Goal: Task Accomplishment & Management: Complete application form

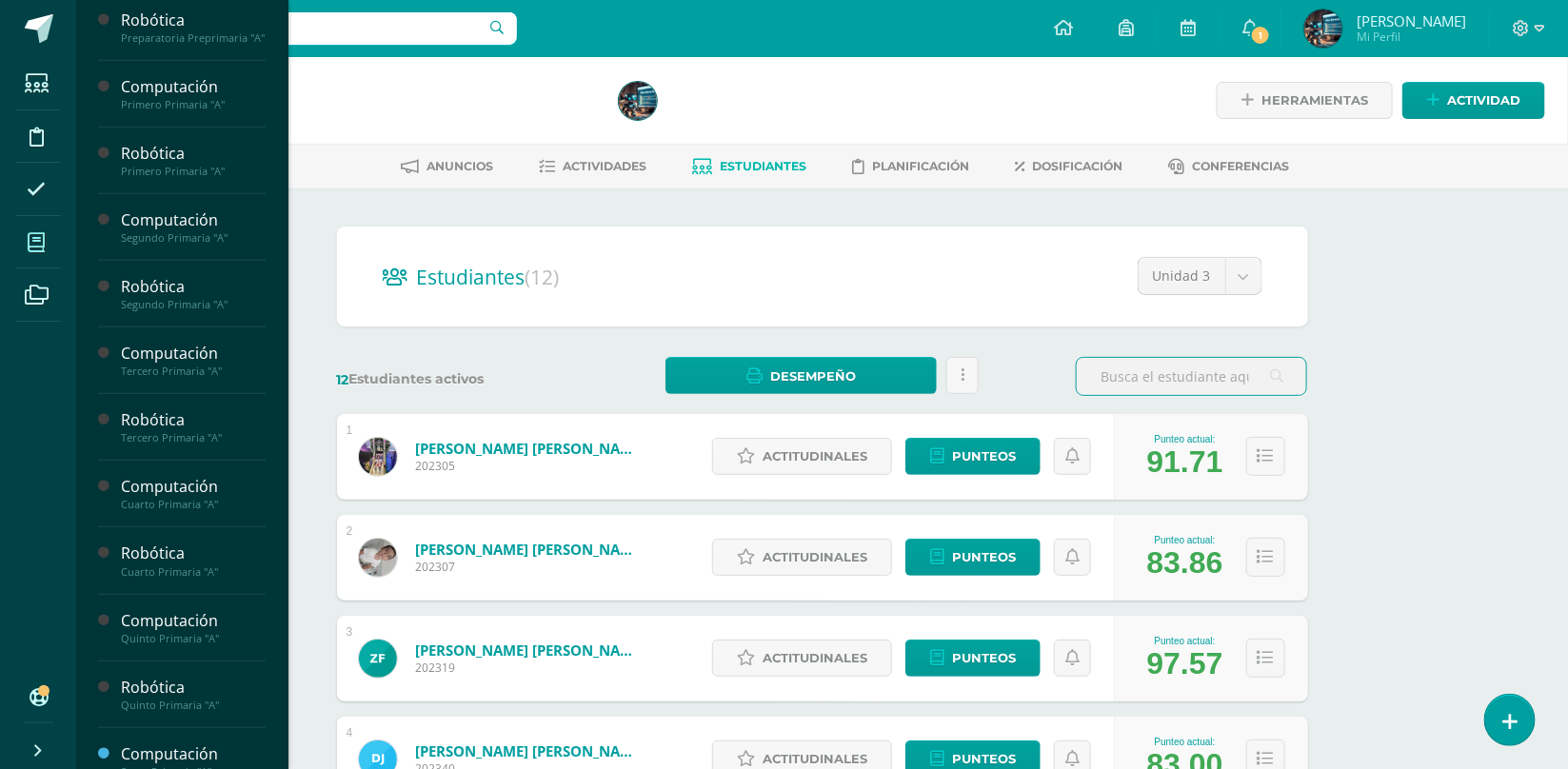
scroll to position [345, 0]
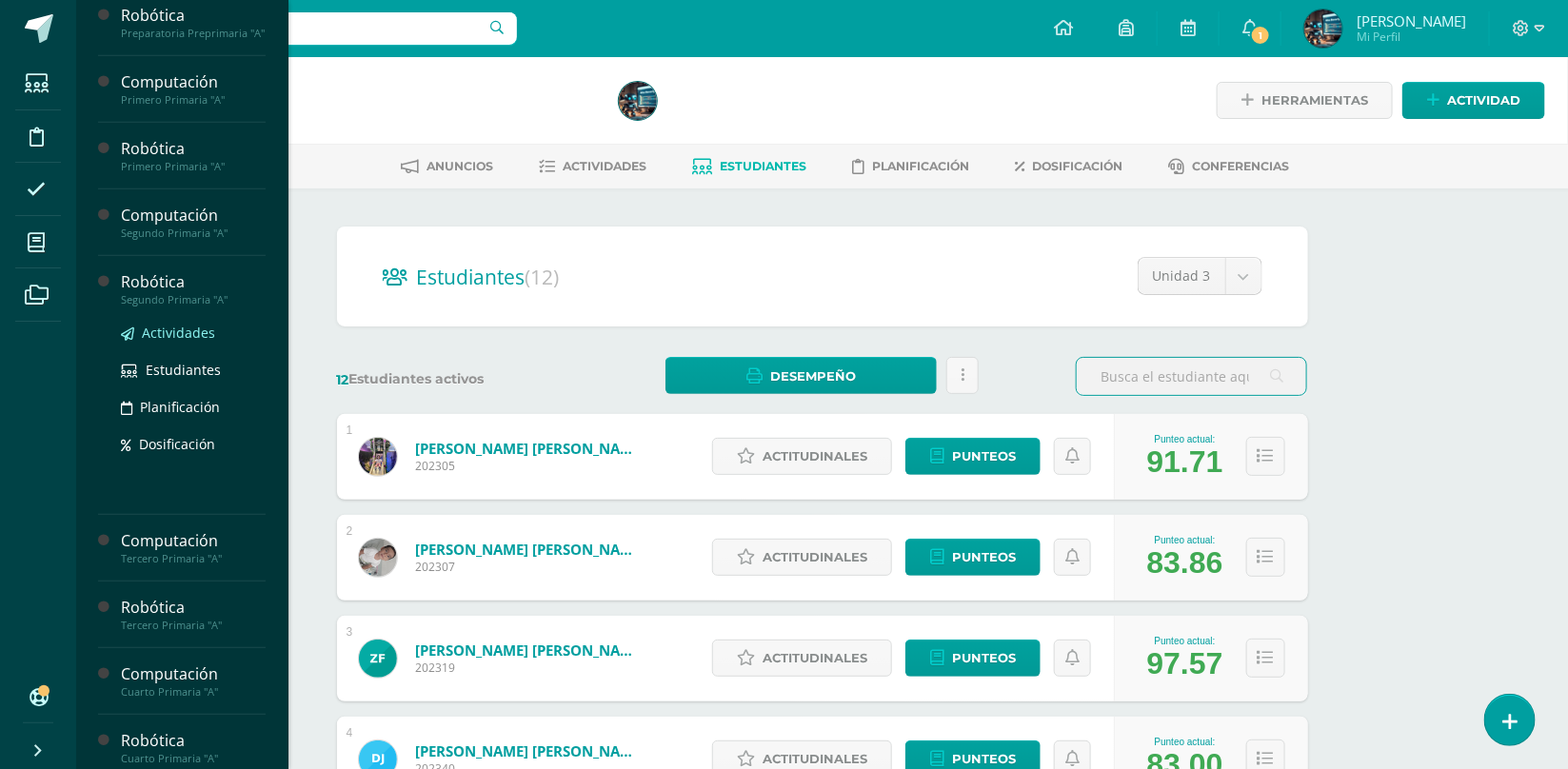
click at [172, 344] on link "Actividades" at bounding box center [193, 332] width 145 height 21
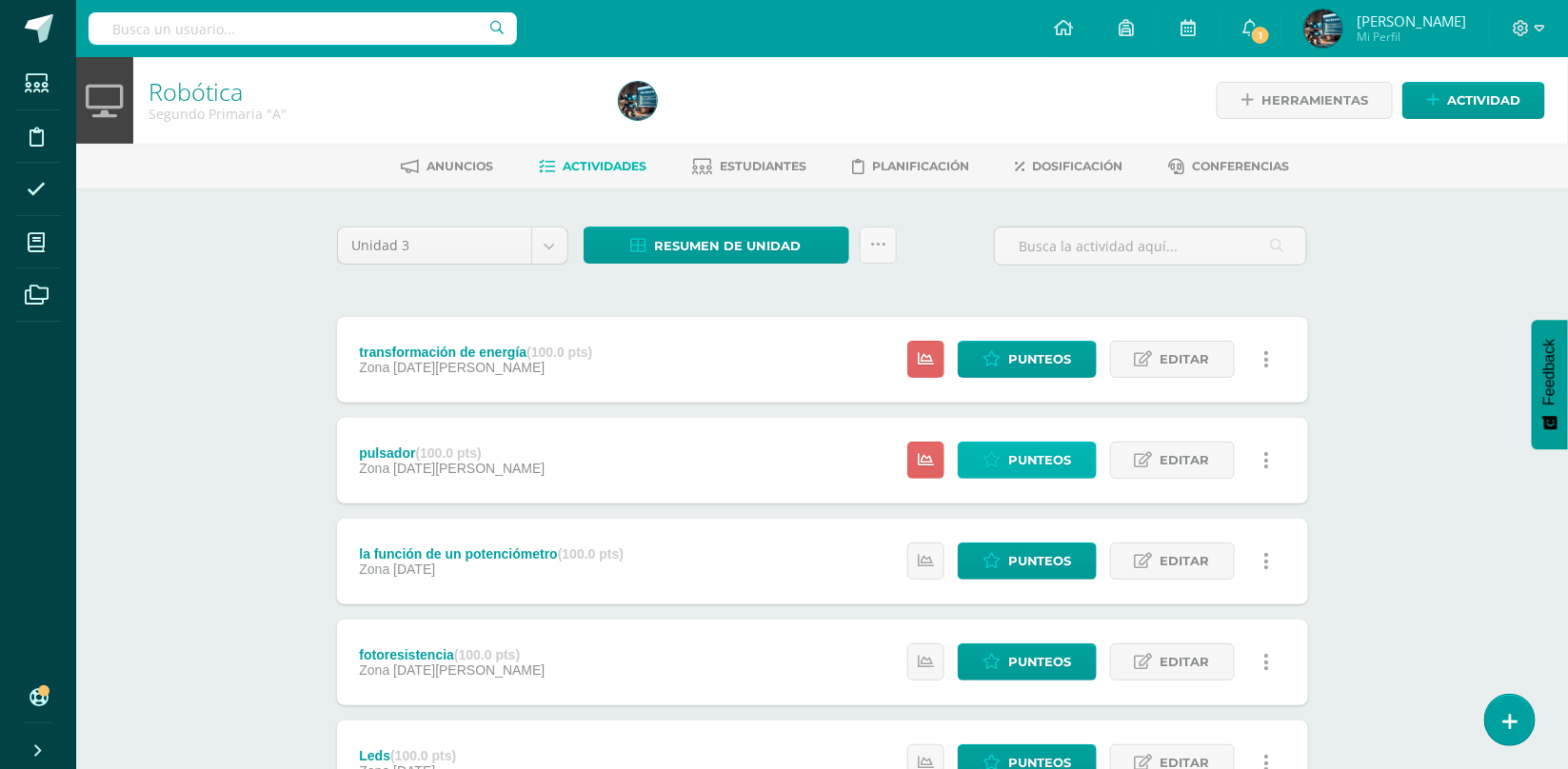
click at [1048, 466] on span "Punteos" at bounding box center [1039, 460] width 64 height 35
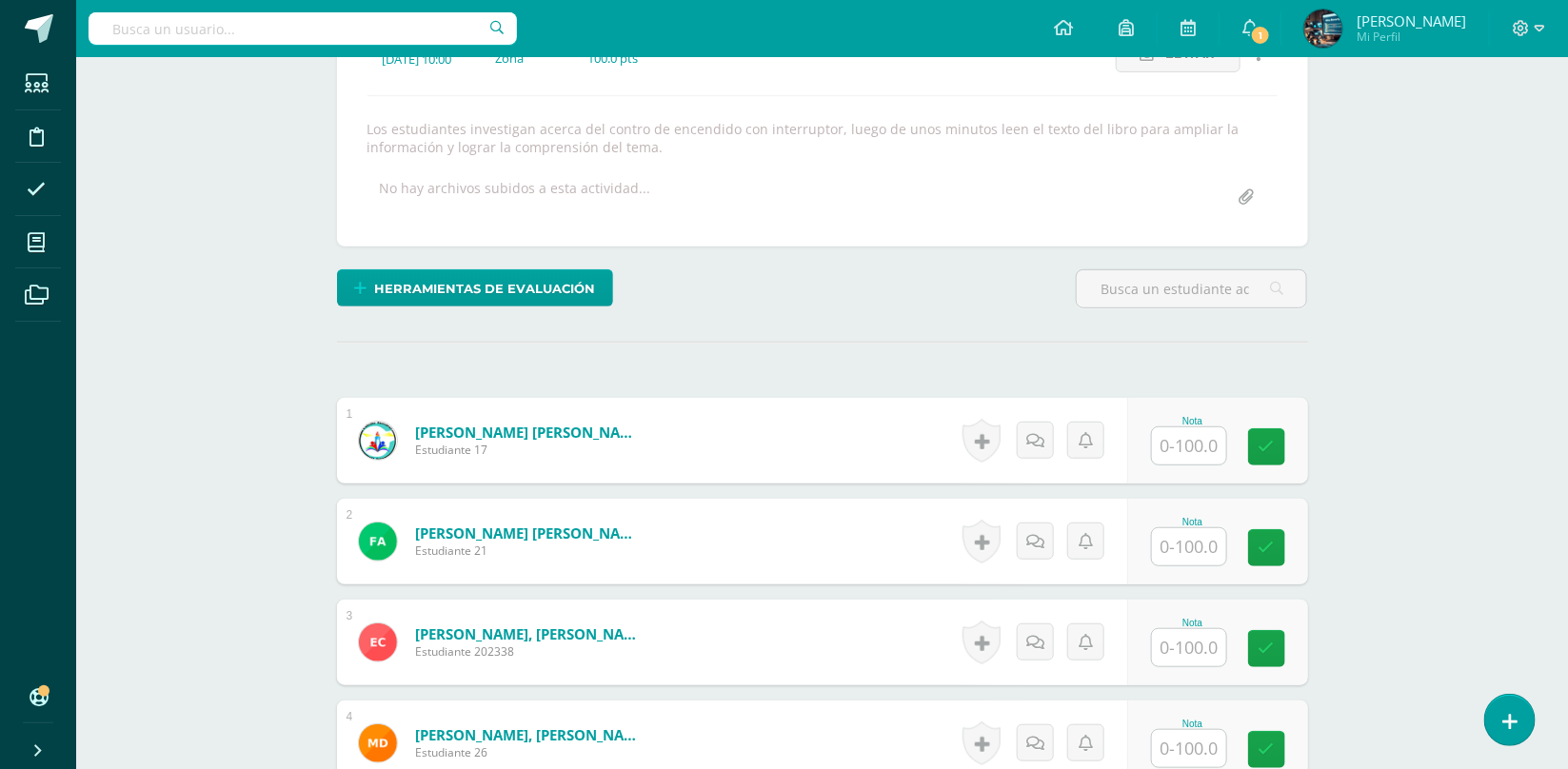
scroll to position [303, 0]
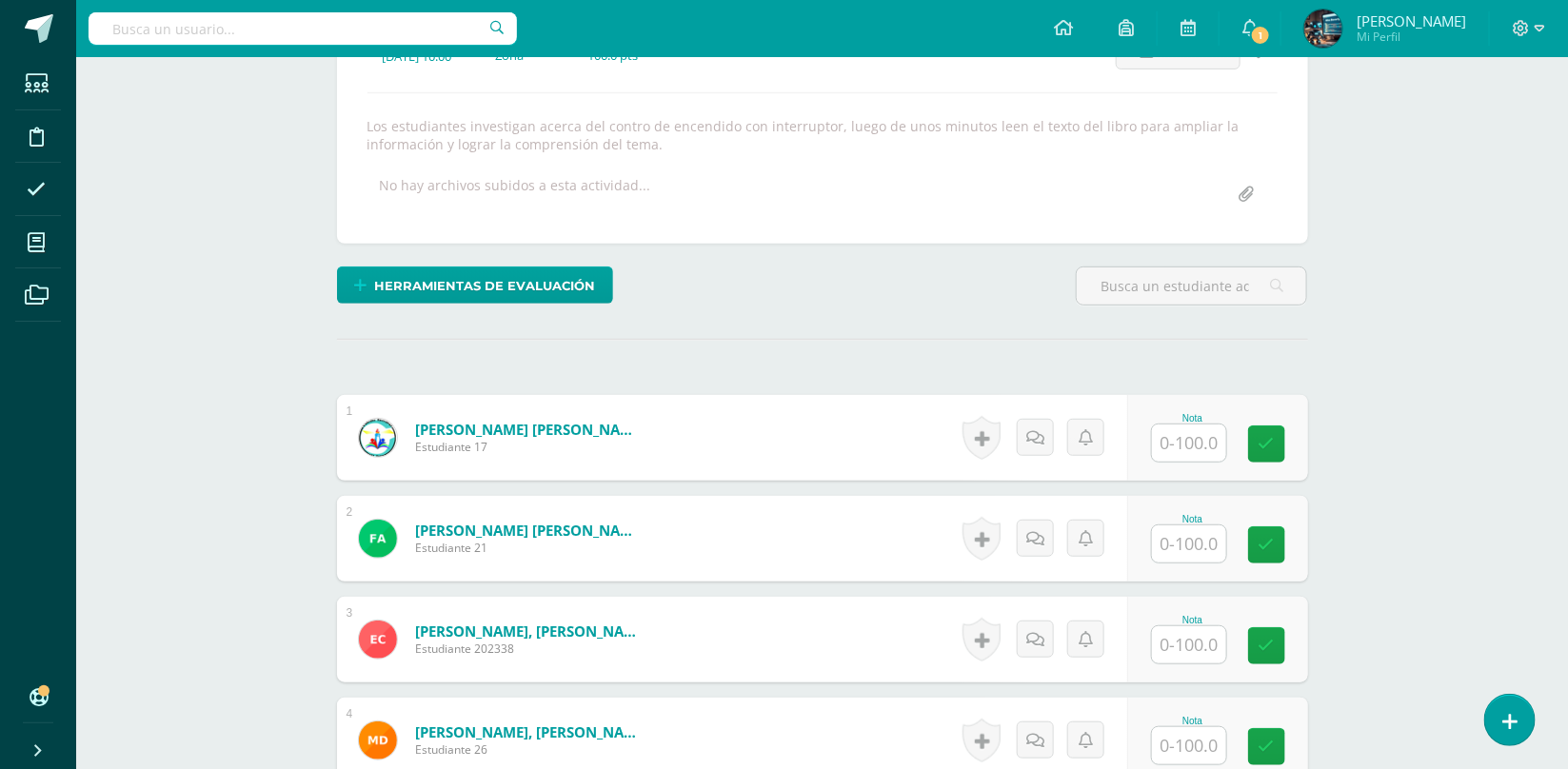
click at [1169, 547] on input "text" at bounding box center [1189, 544] width 74 height 37
type input "100"
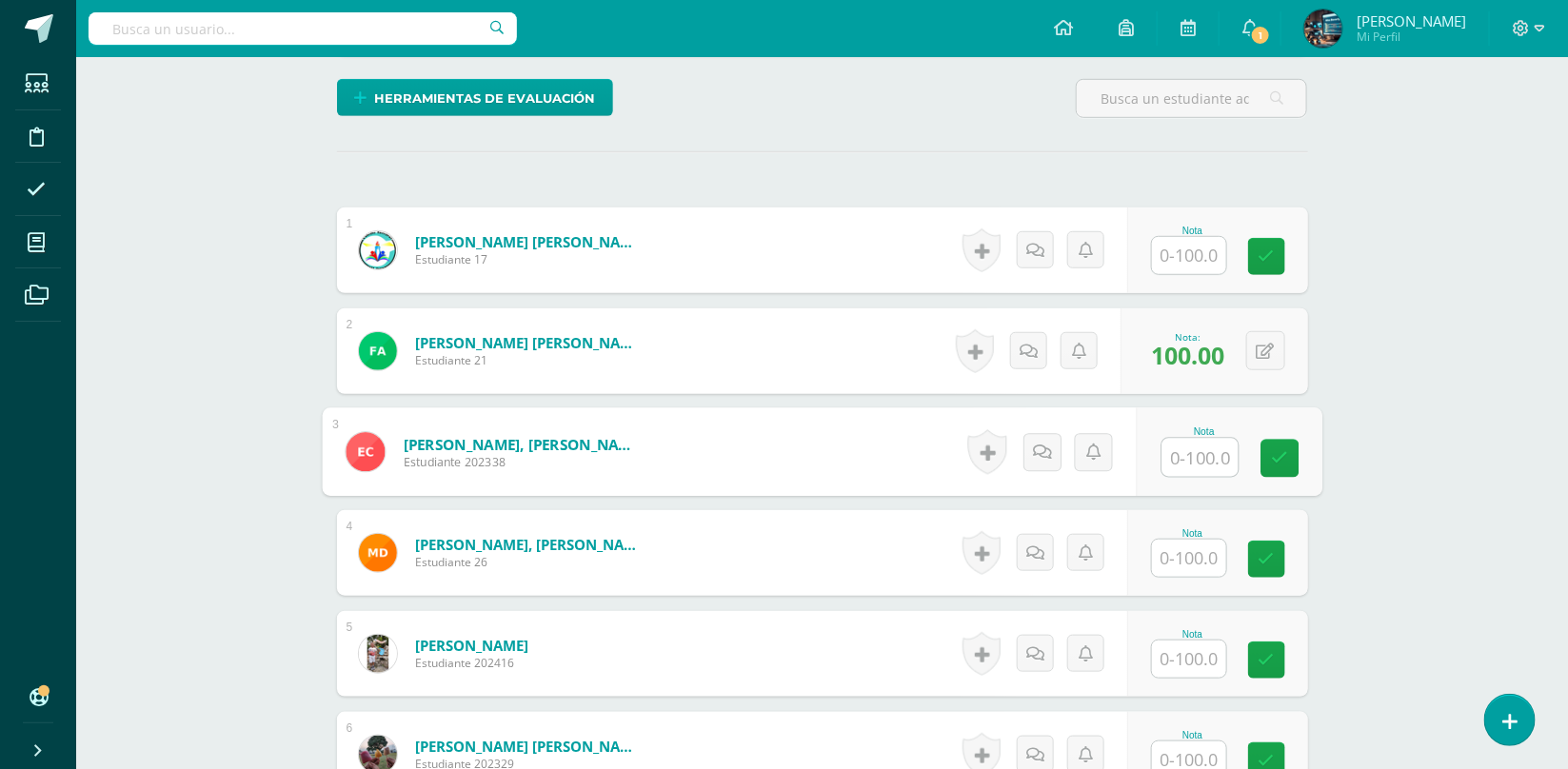
scroll to position [488, 0]
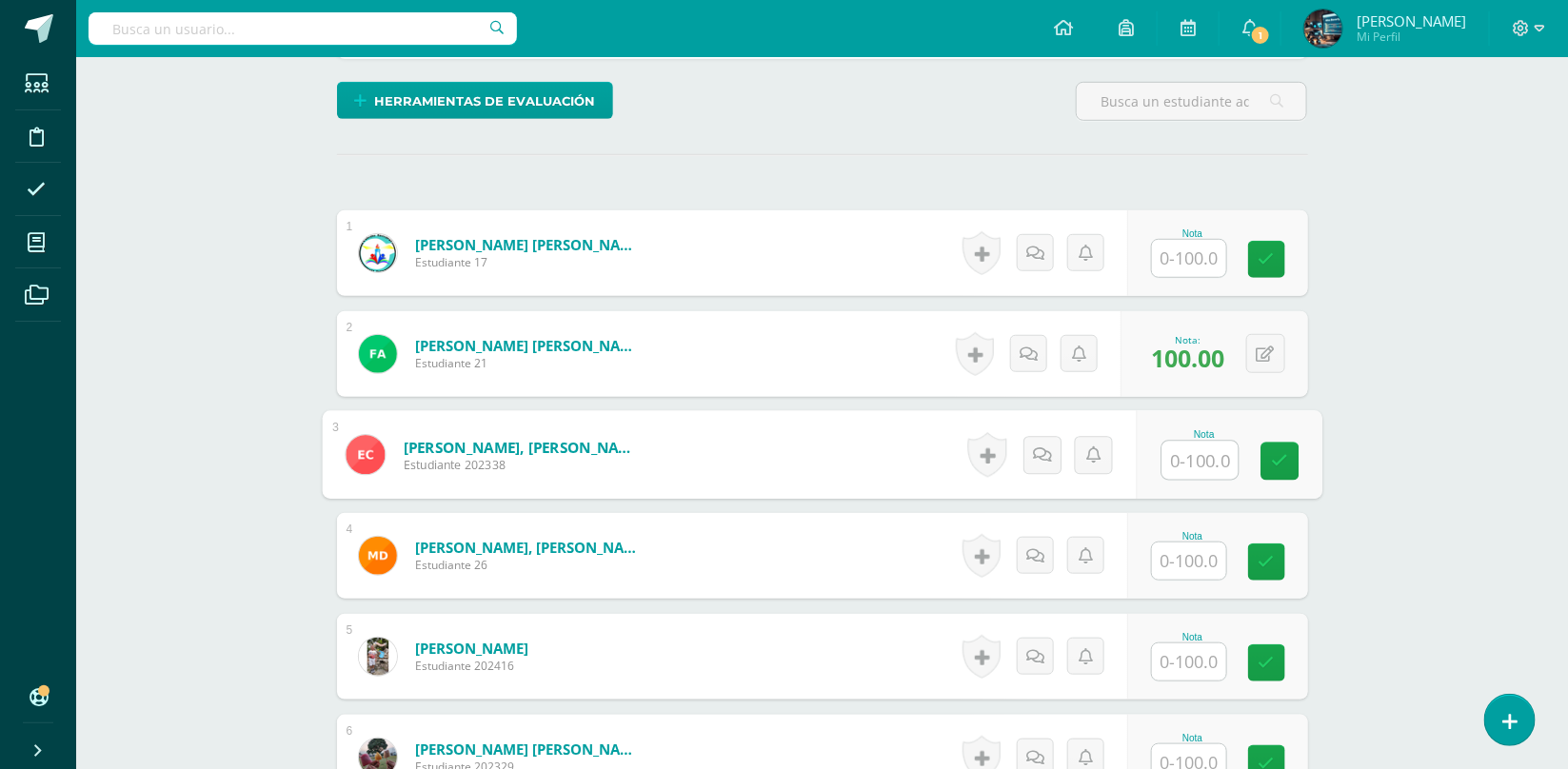
click at [1178, 677] on input "text" at bounding box center [1189, 662] width 74 height 37
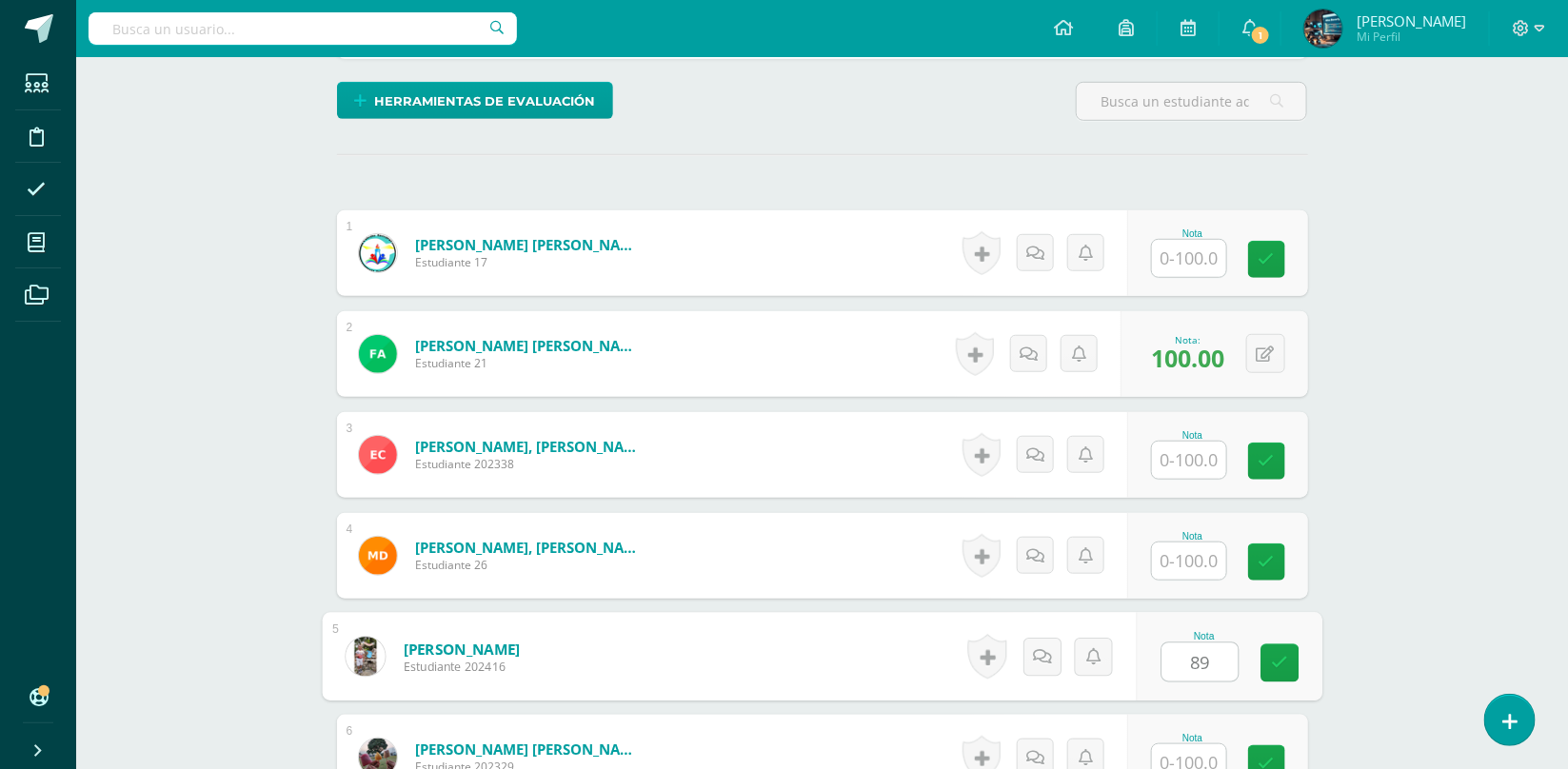
type input "89"
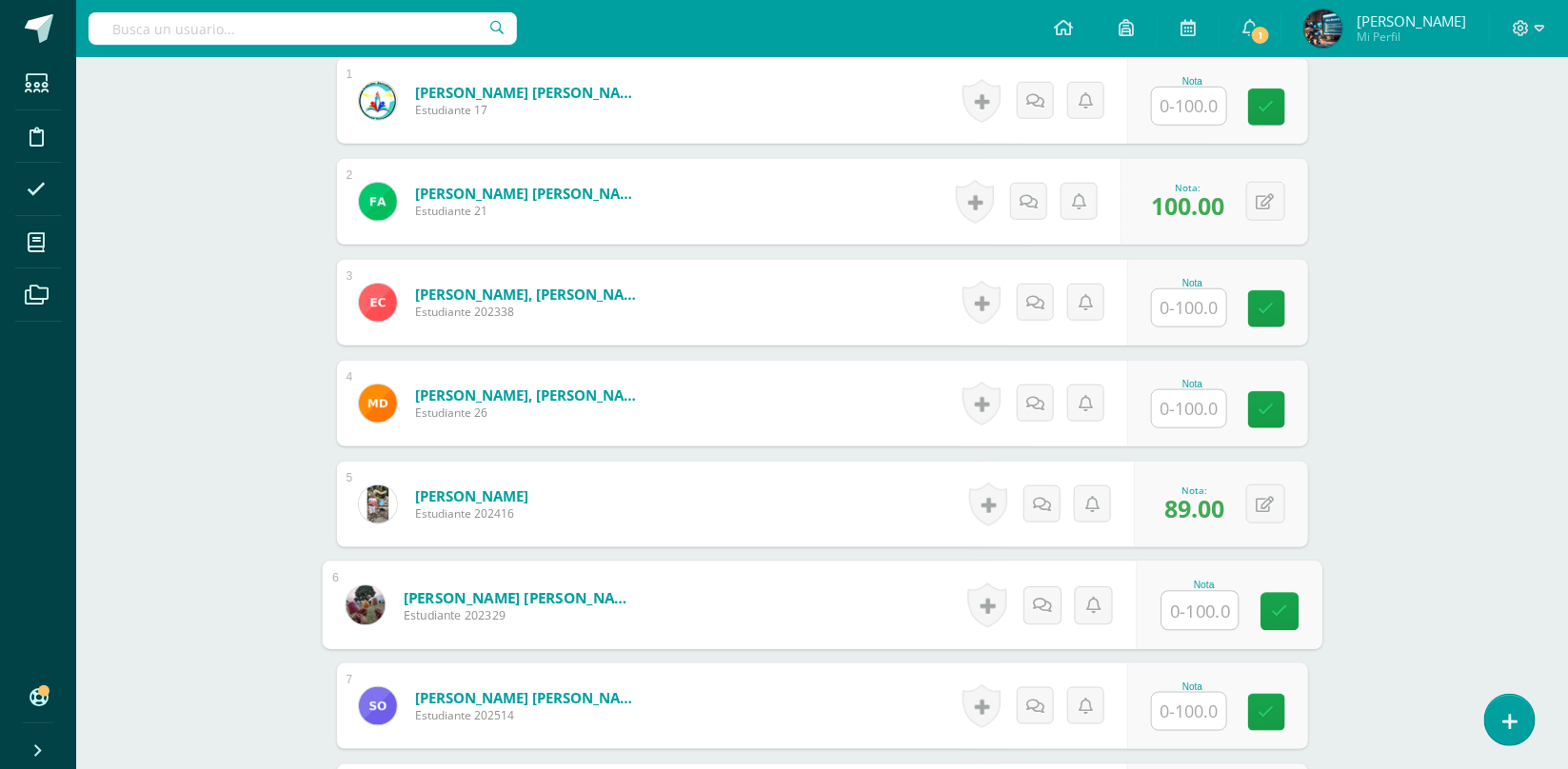
scroll to position [577, 0]
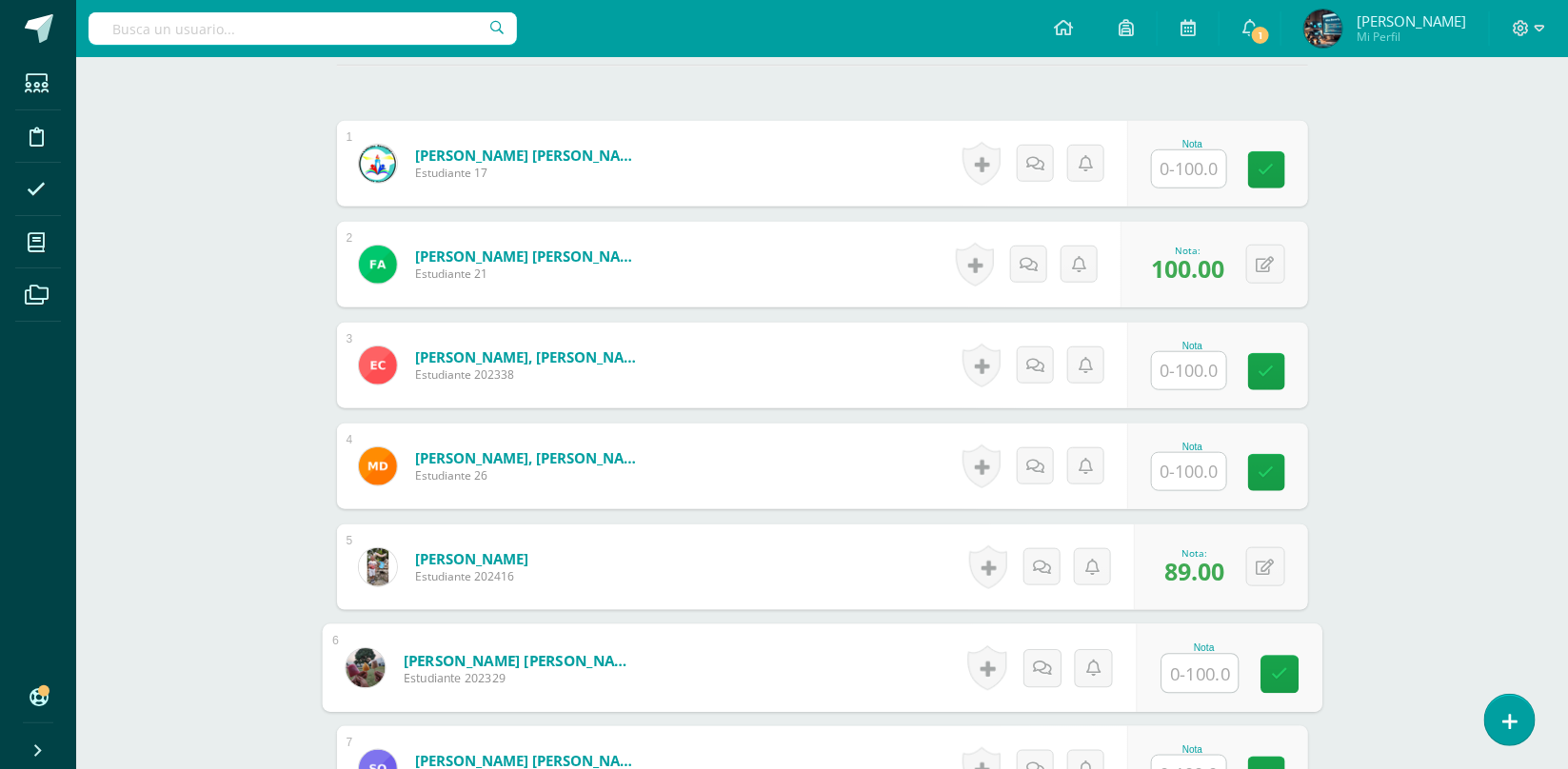
click at [1193, 171] on input "text" at bounding box center [1189, 169] width 74 height 37
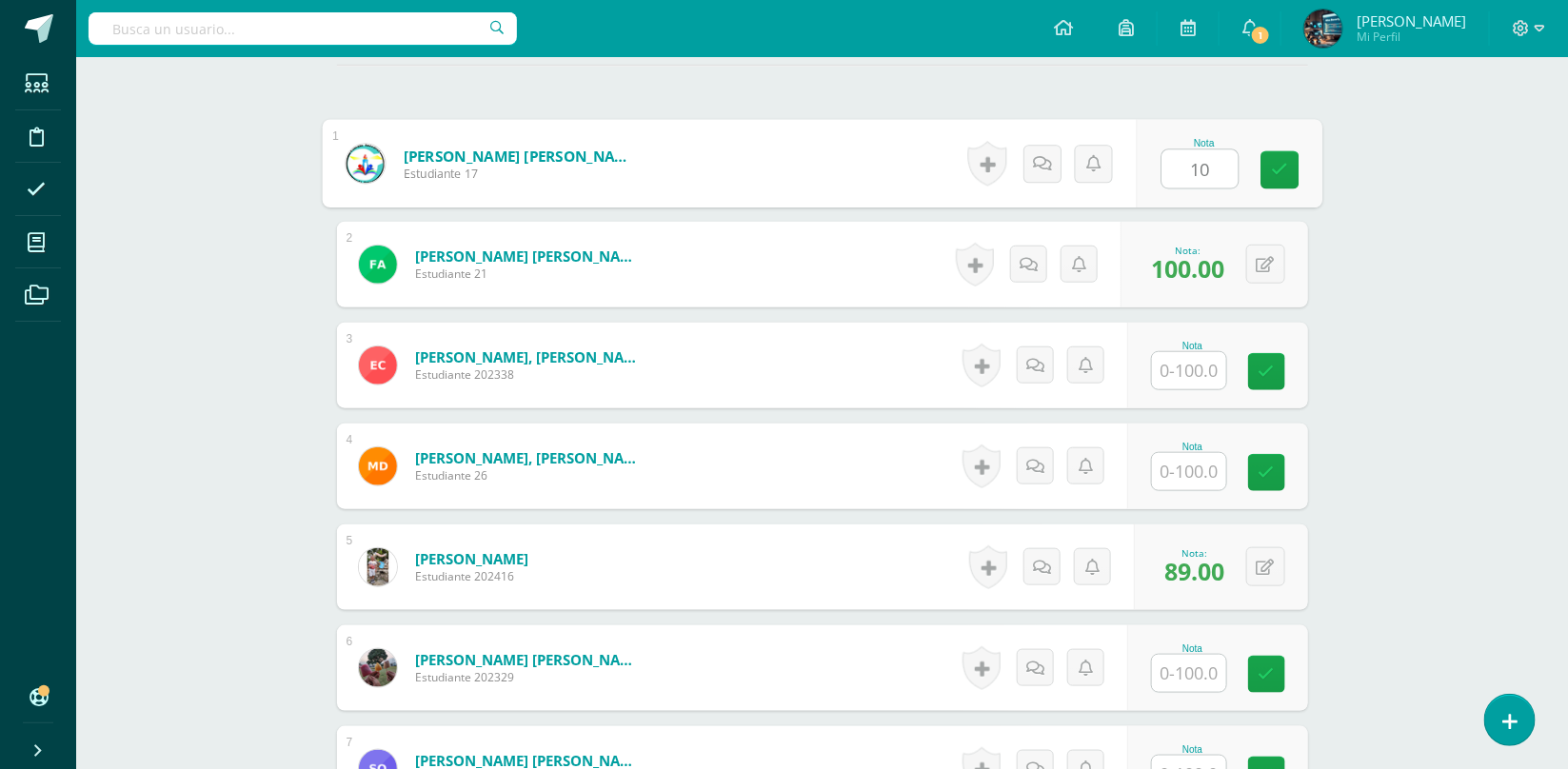
type input "100"
click at [1172, 372] on input "text" at bounding box center [1189, 370] width 74 height 37
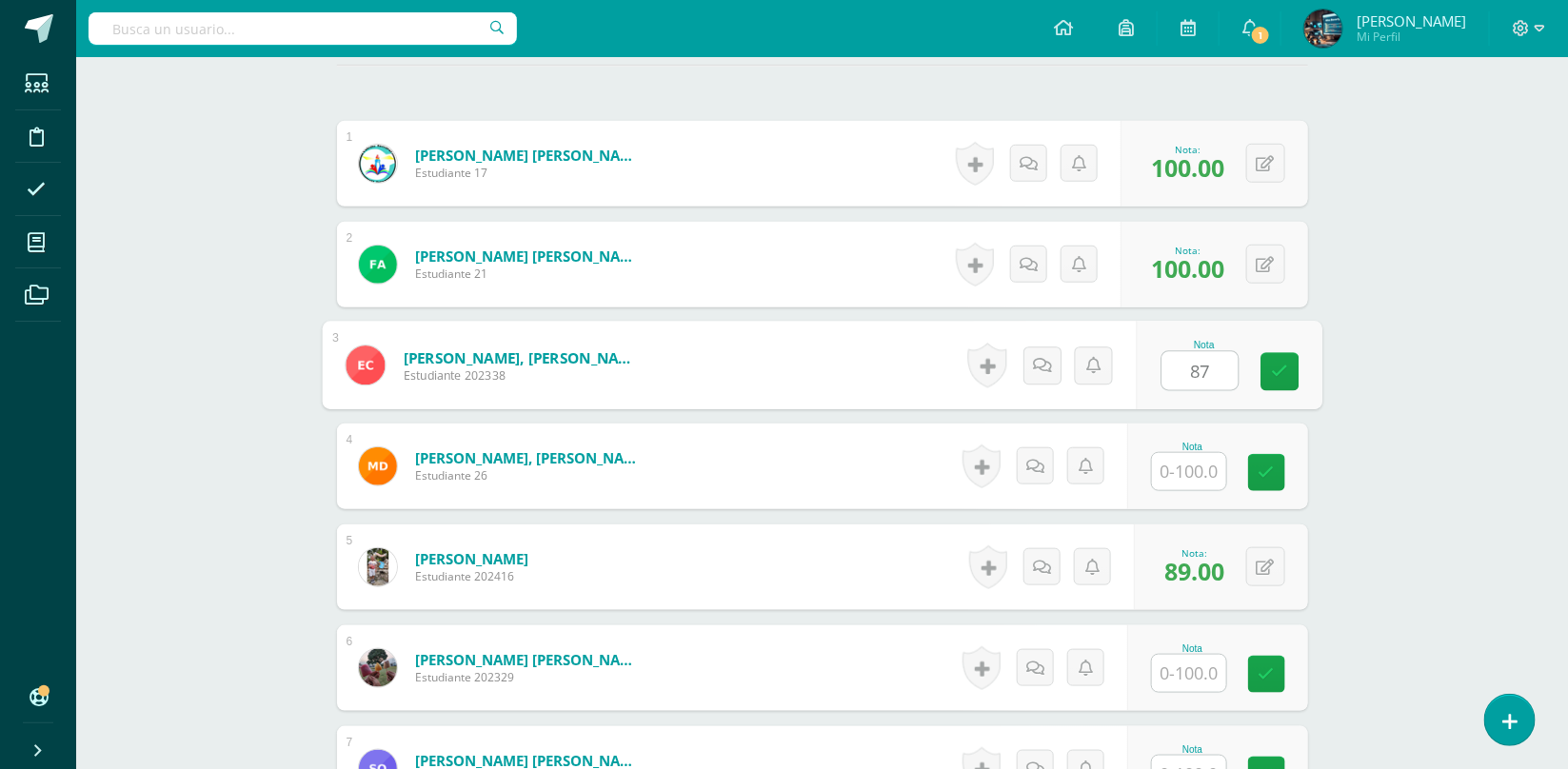
type input "87"
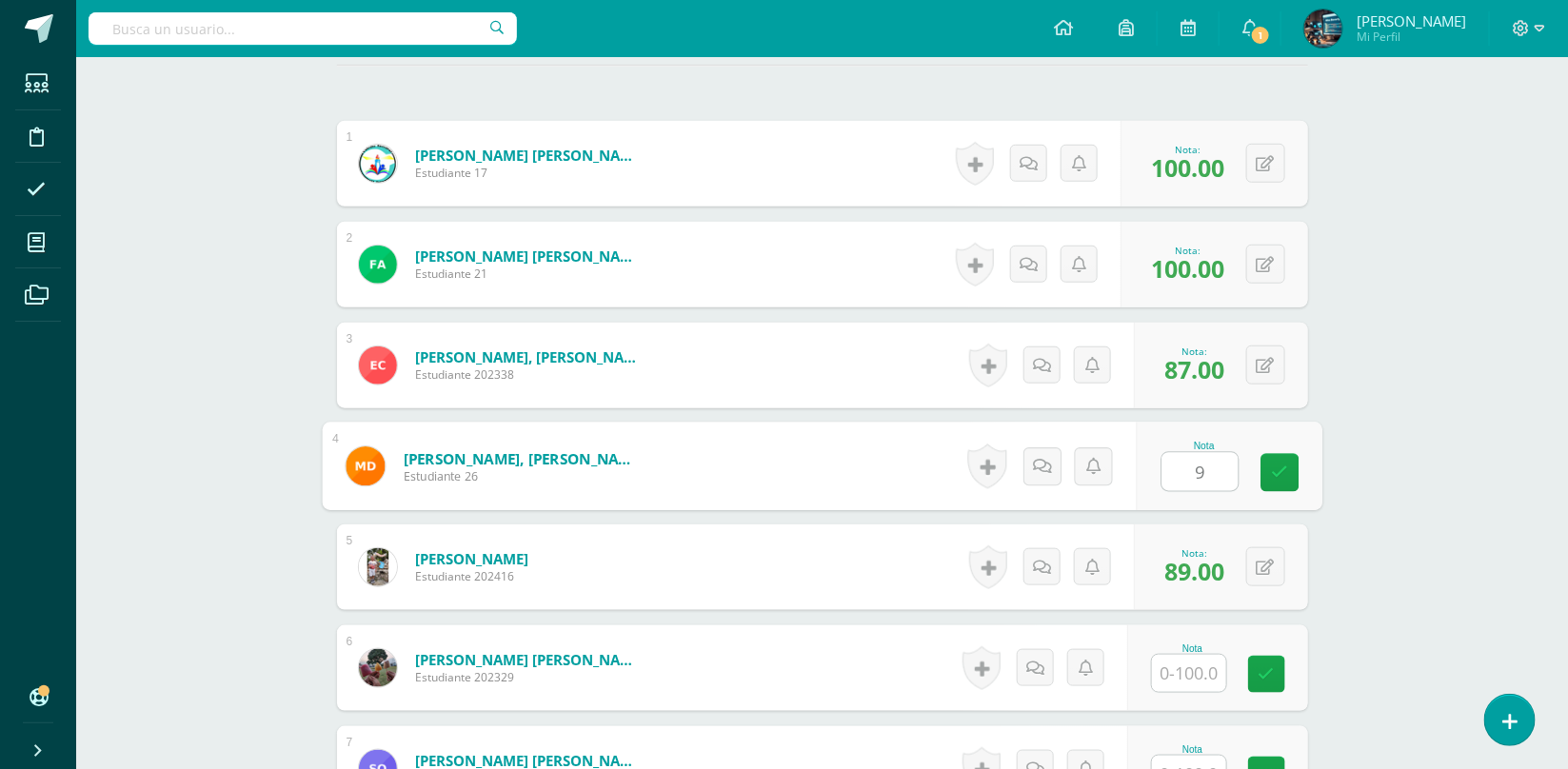
type input "95"
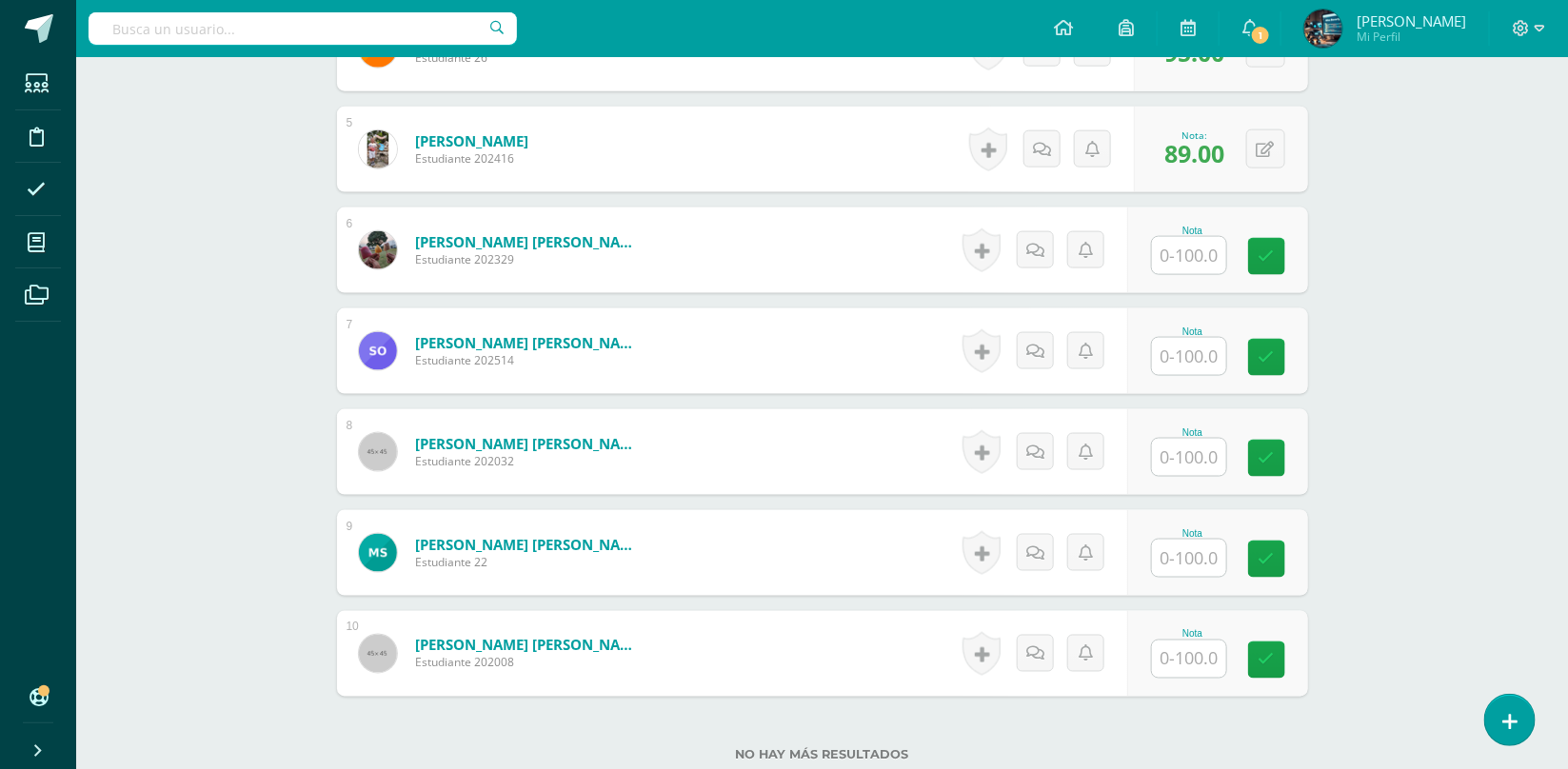
scroll to position [1001, 0]
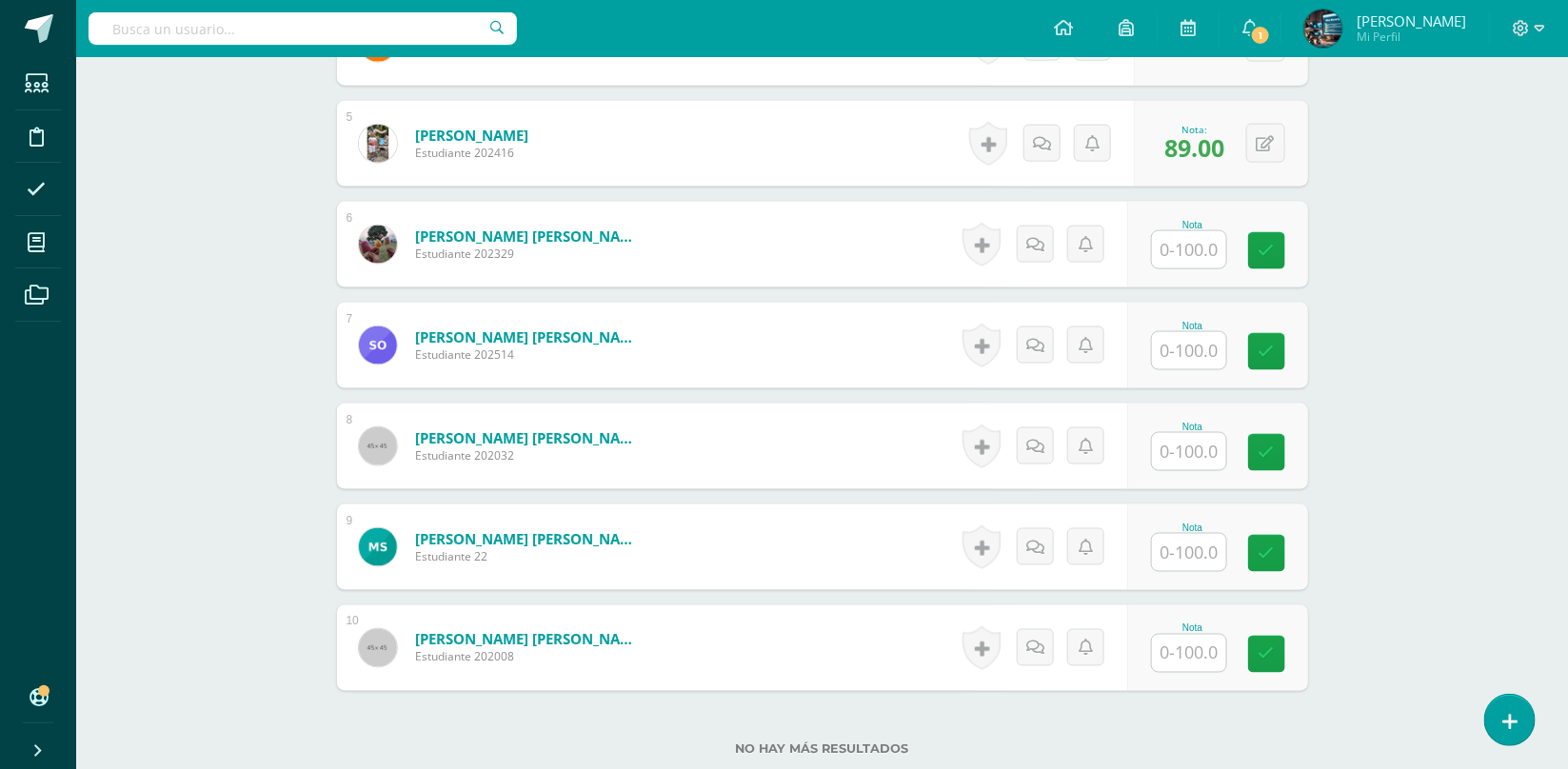
click at [1179, 225] on div "Nota" at bounding box center [1193, 225] width 84 height 11
click at [1190, 241] on input "text" at bounding box center [1189, 250] width 74 height 37
type input "98"
type input "100"
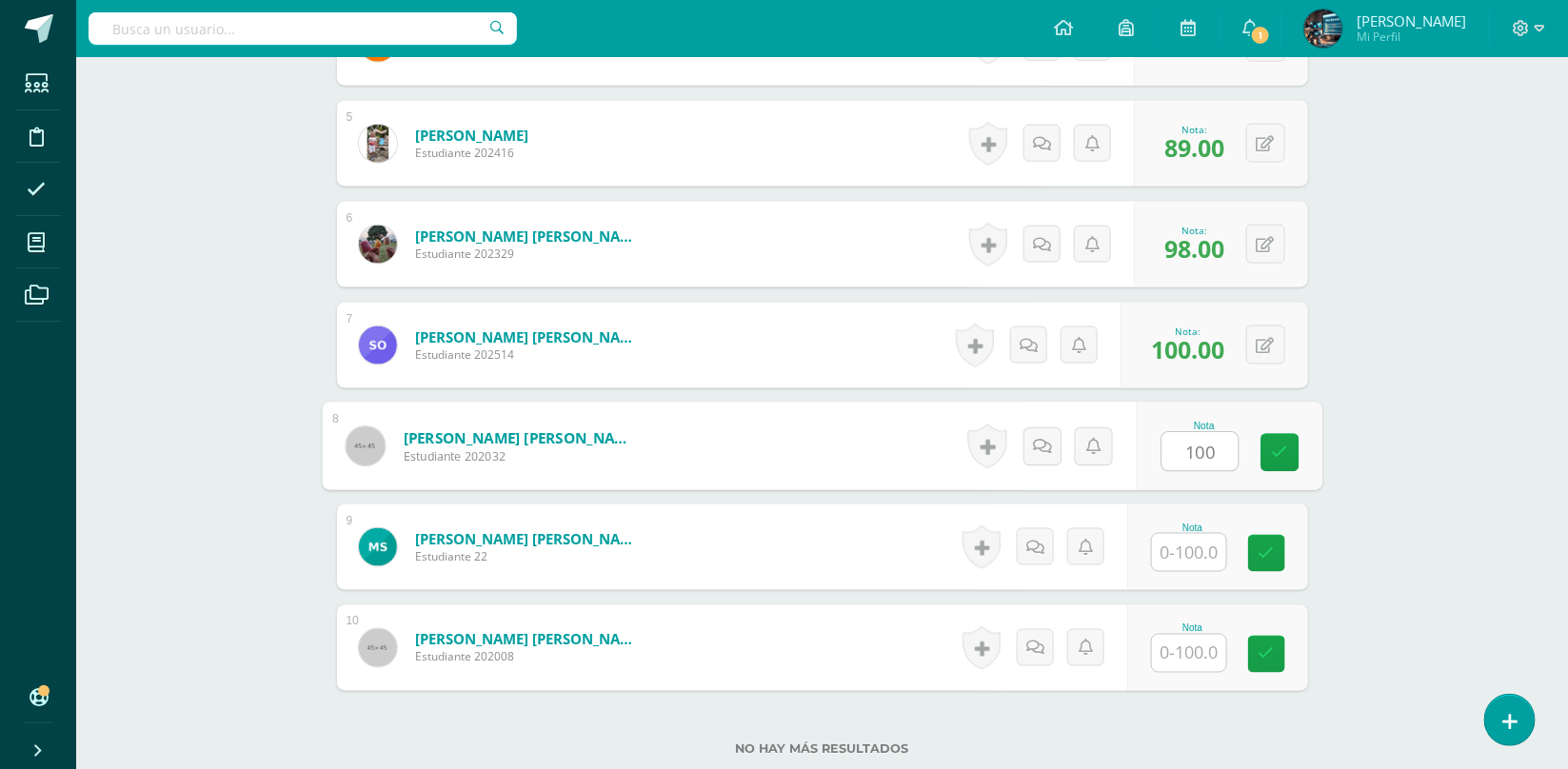
type input "100"
click at [1180, 550] on input "text" at bounding box center [1189, 553] width 74 height 37
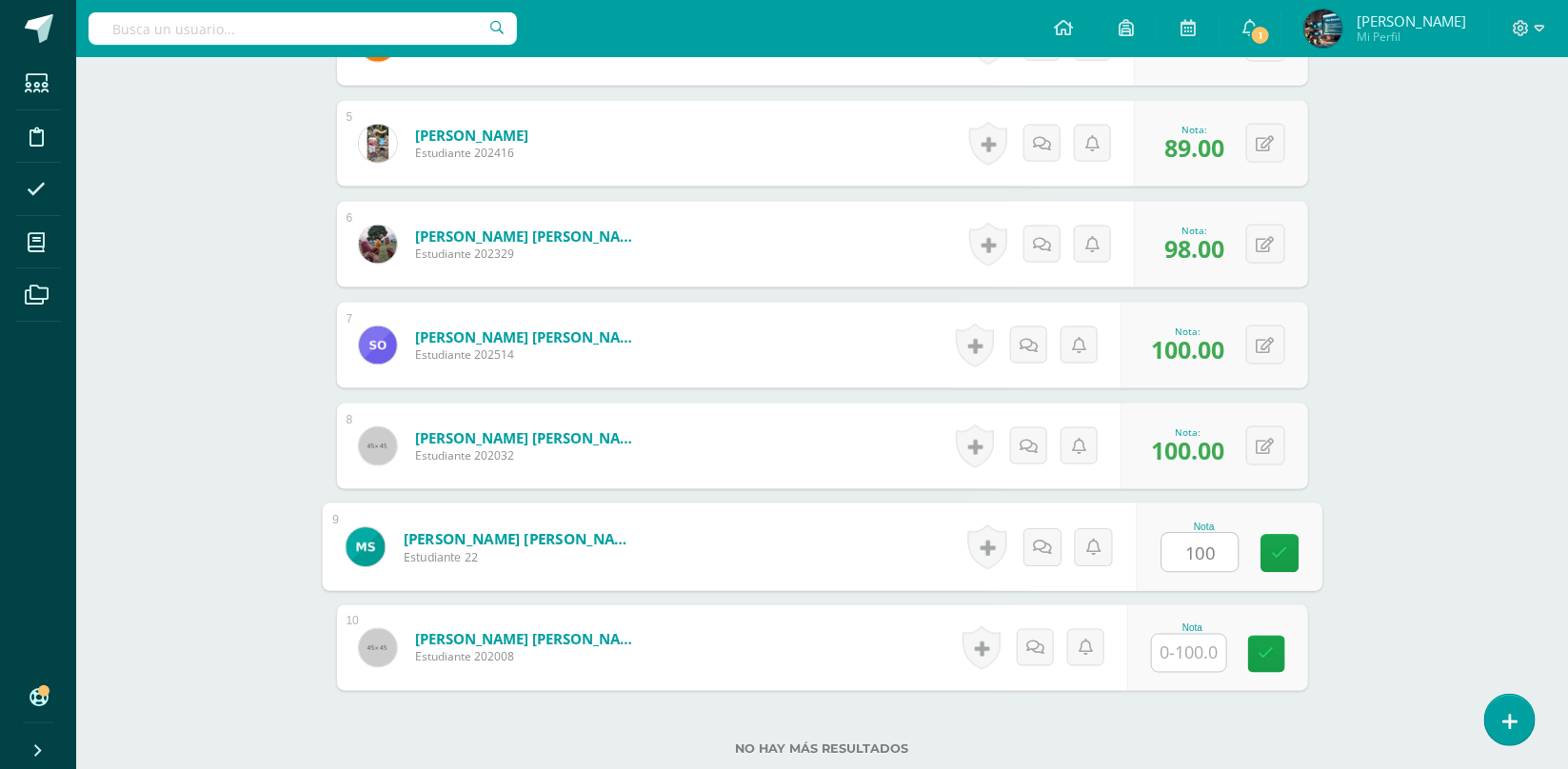
type input "100"
click at [1179, 651] on input "text" at bounding box center [1189, 654] width 74 height 37
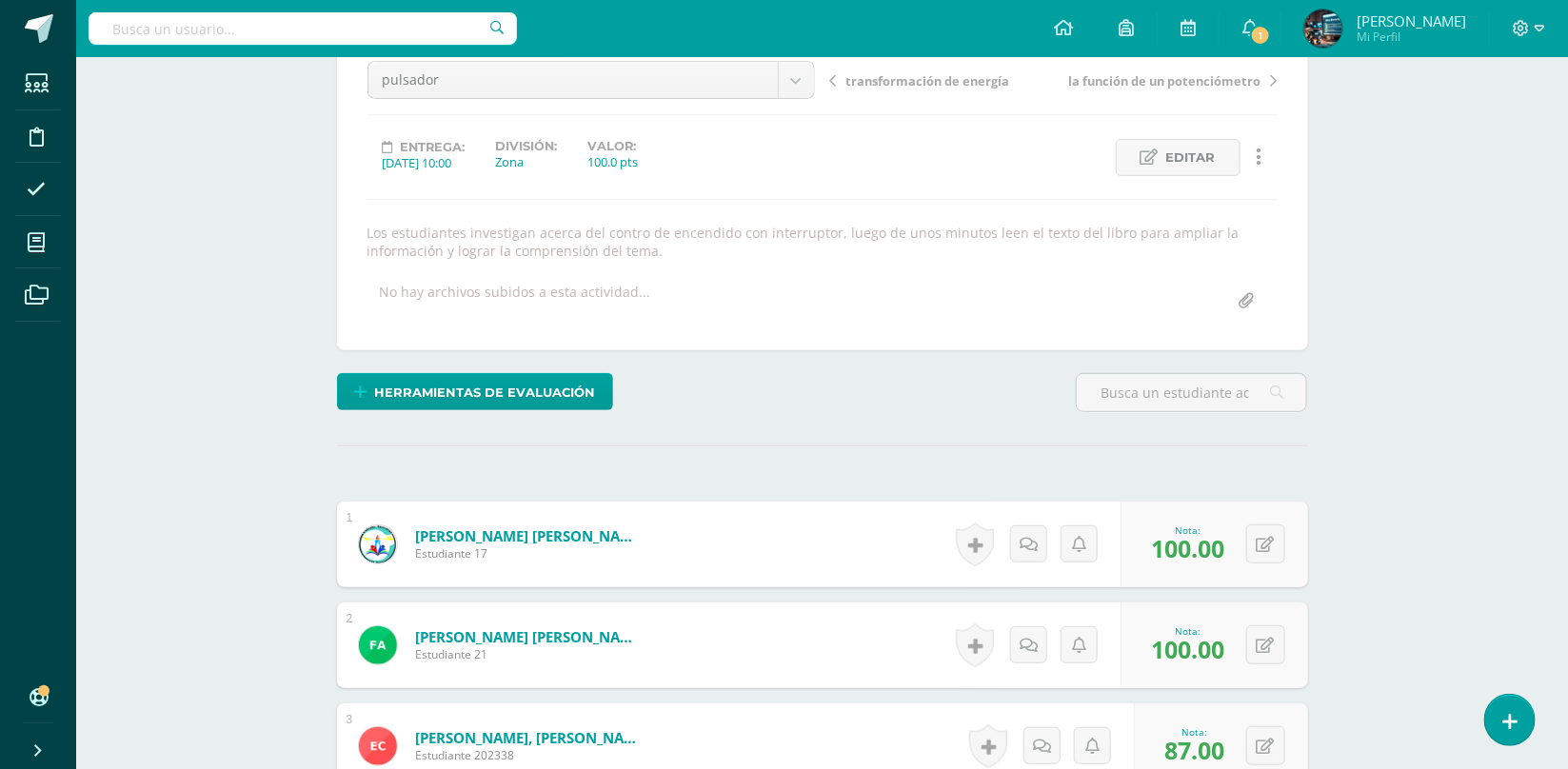
scroll to position [0, 0]
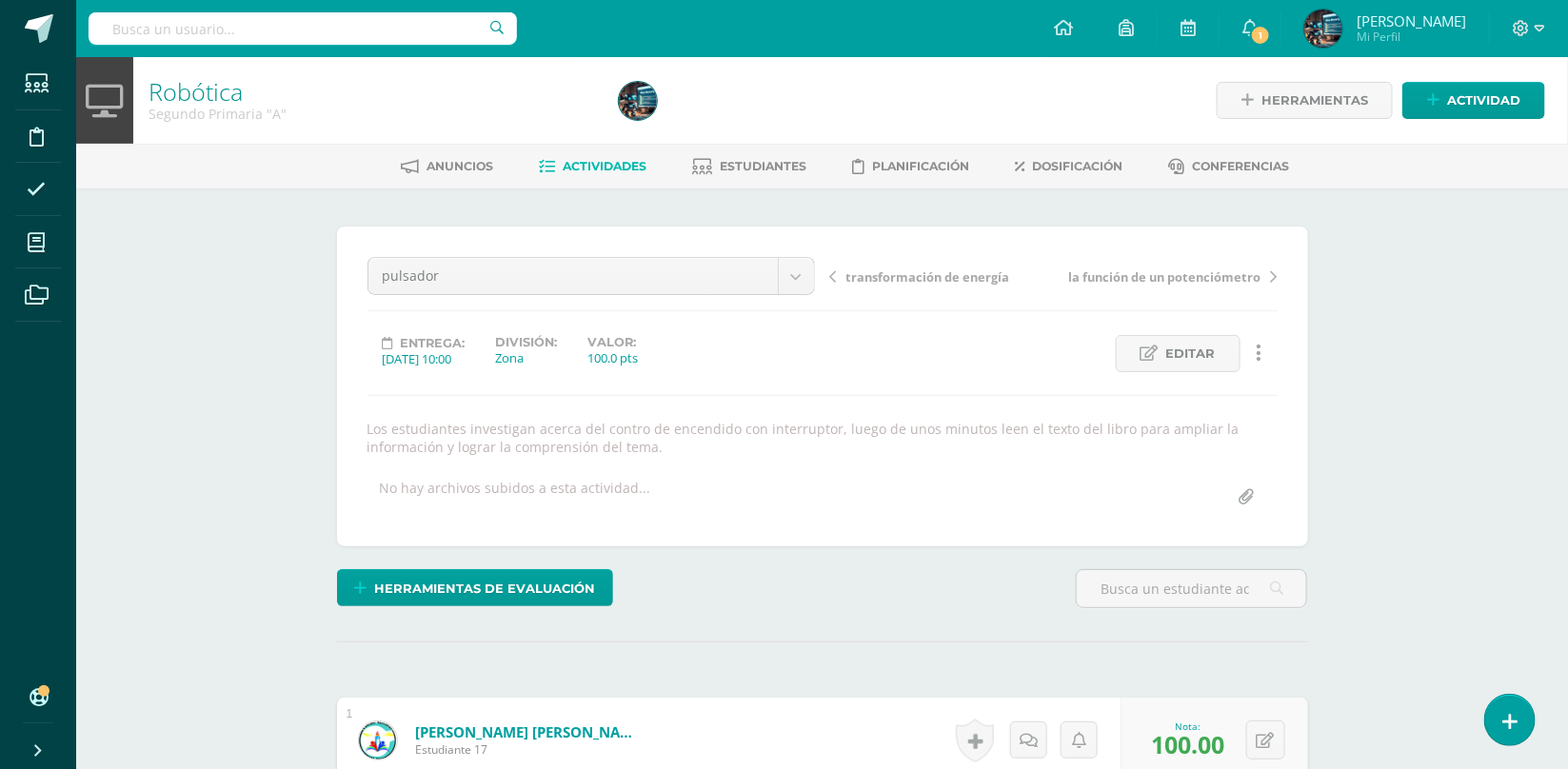
type input "100"
click at [617, 167] on span "Actividades" at bounding box center [605, 166] width 84 height 15
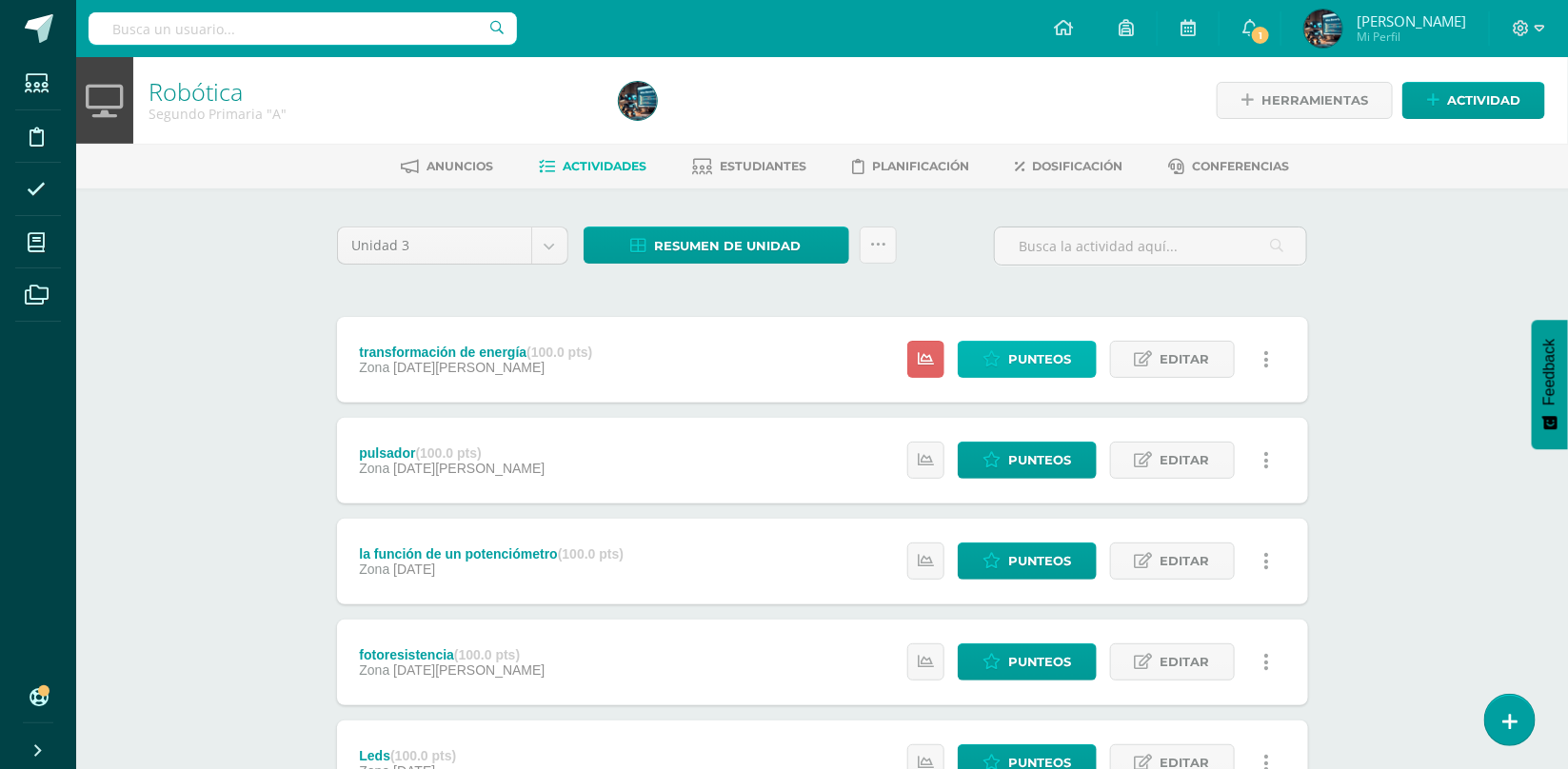
click at [1054, 341] on link "Punteos" at bounding box center [1027, 360] width 139 height 37
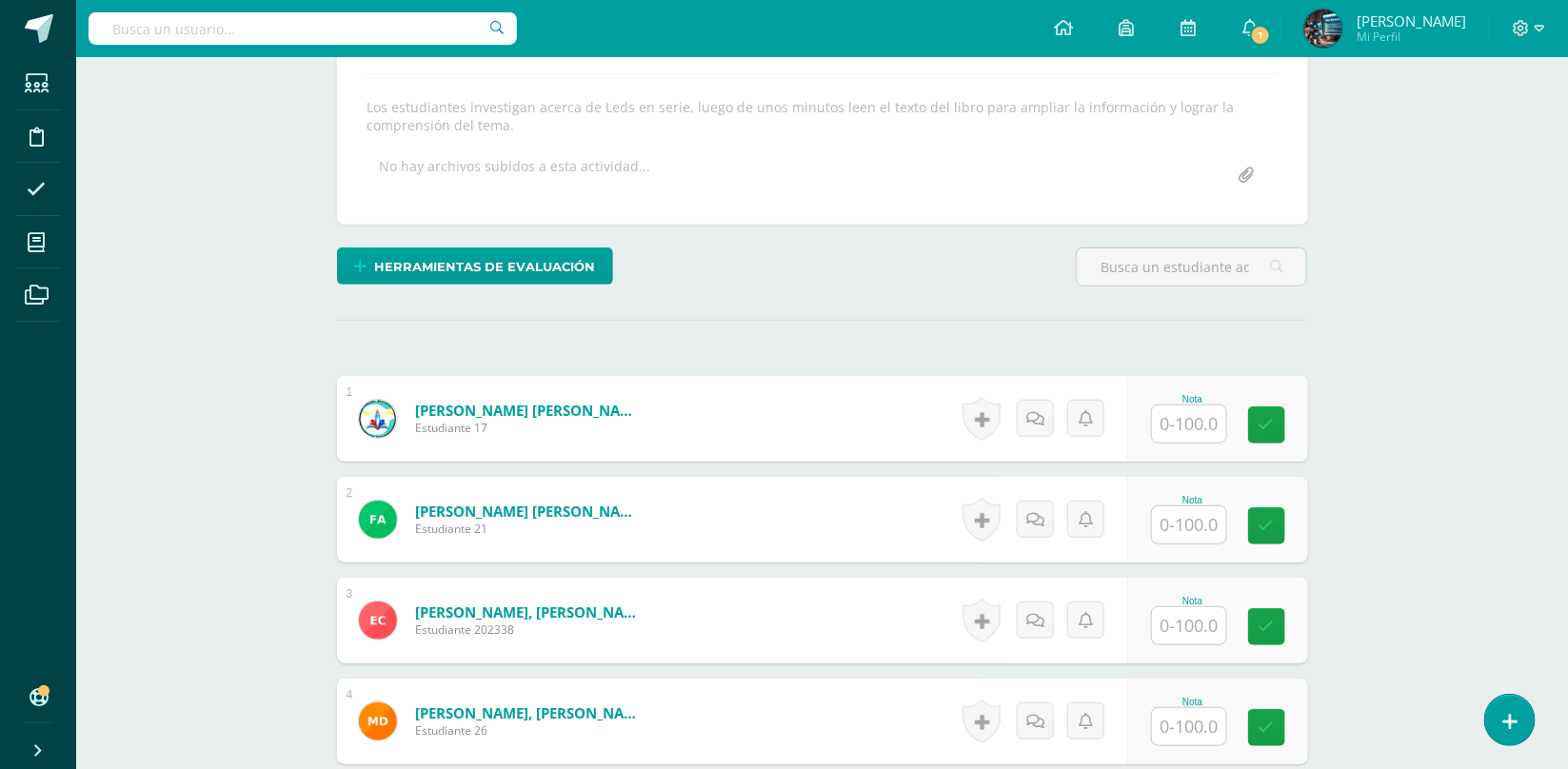
scroll to position [323, 0]
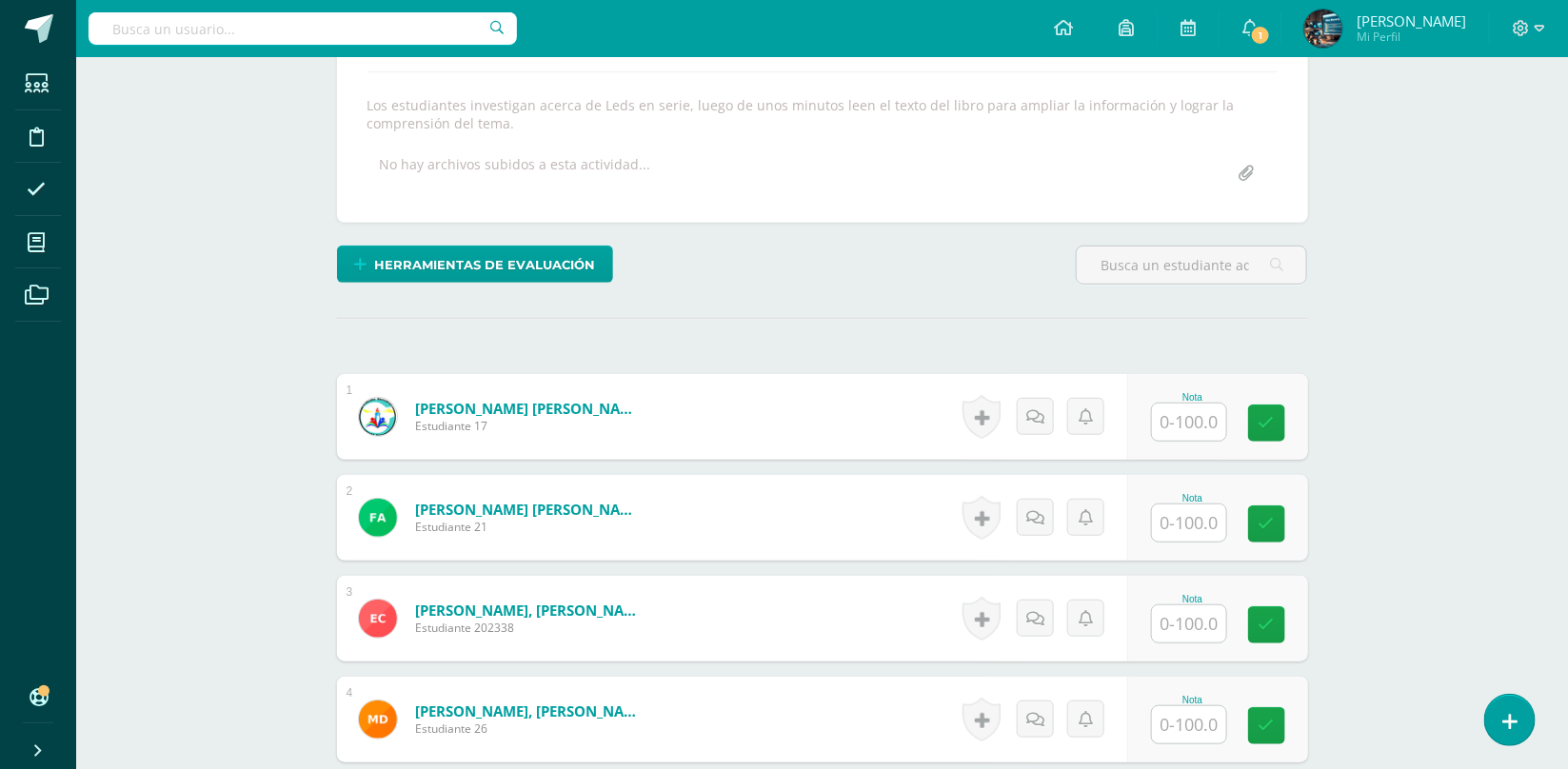
click at [1180, 437] on input "text" at bounding box center [1189, 422] width 74 height 37
type input "100"
type input "97"
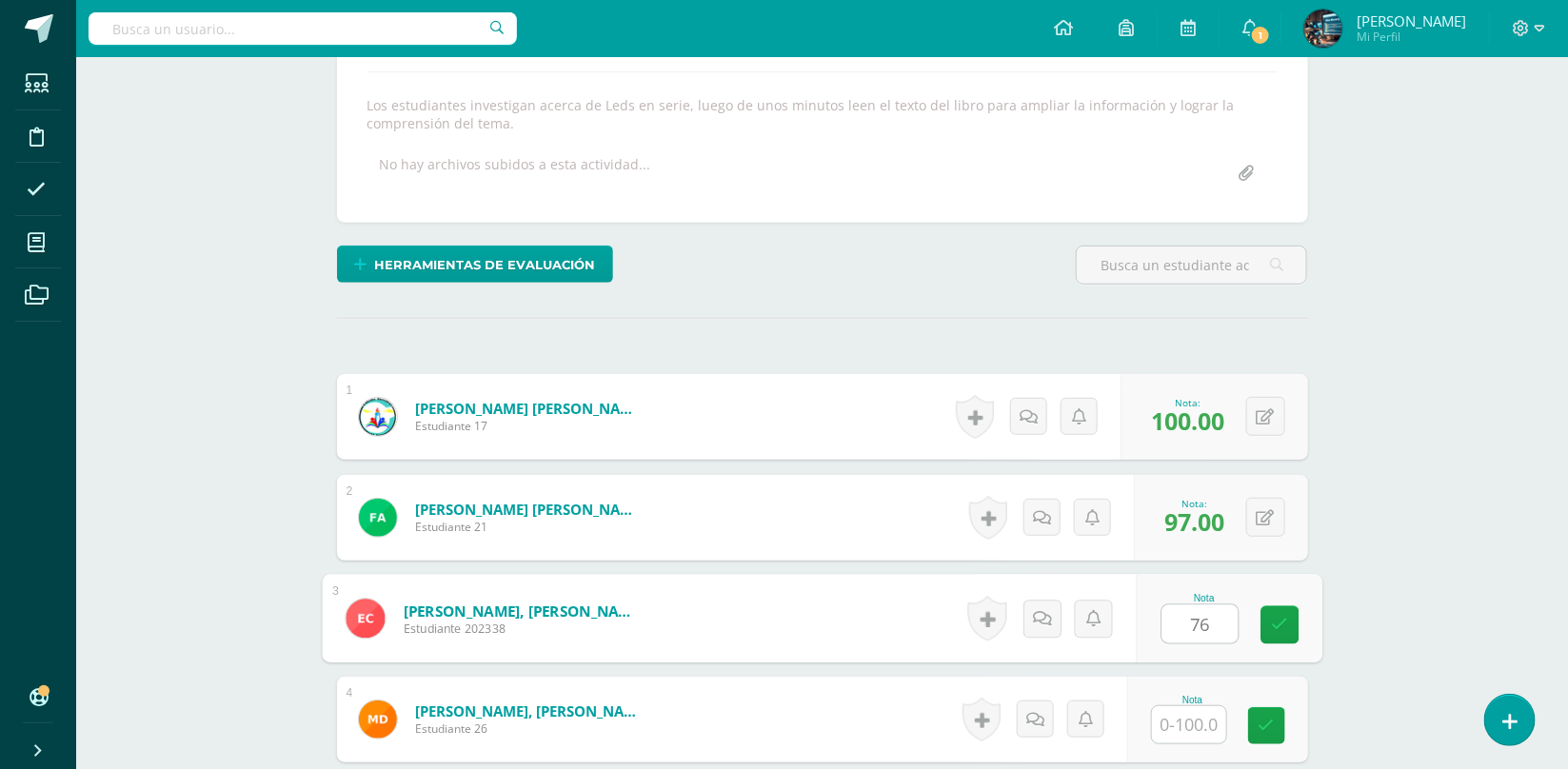
type input "76"
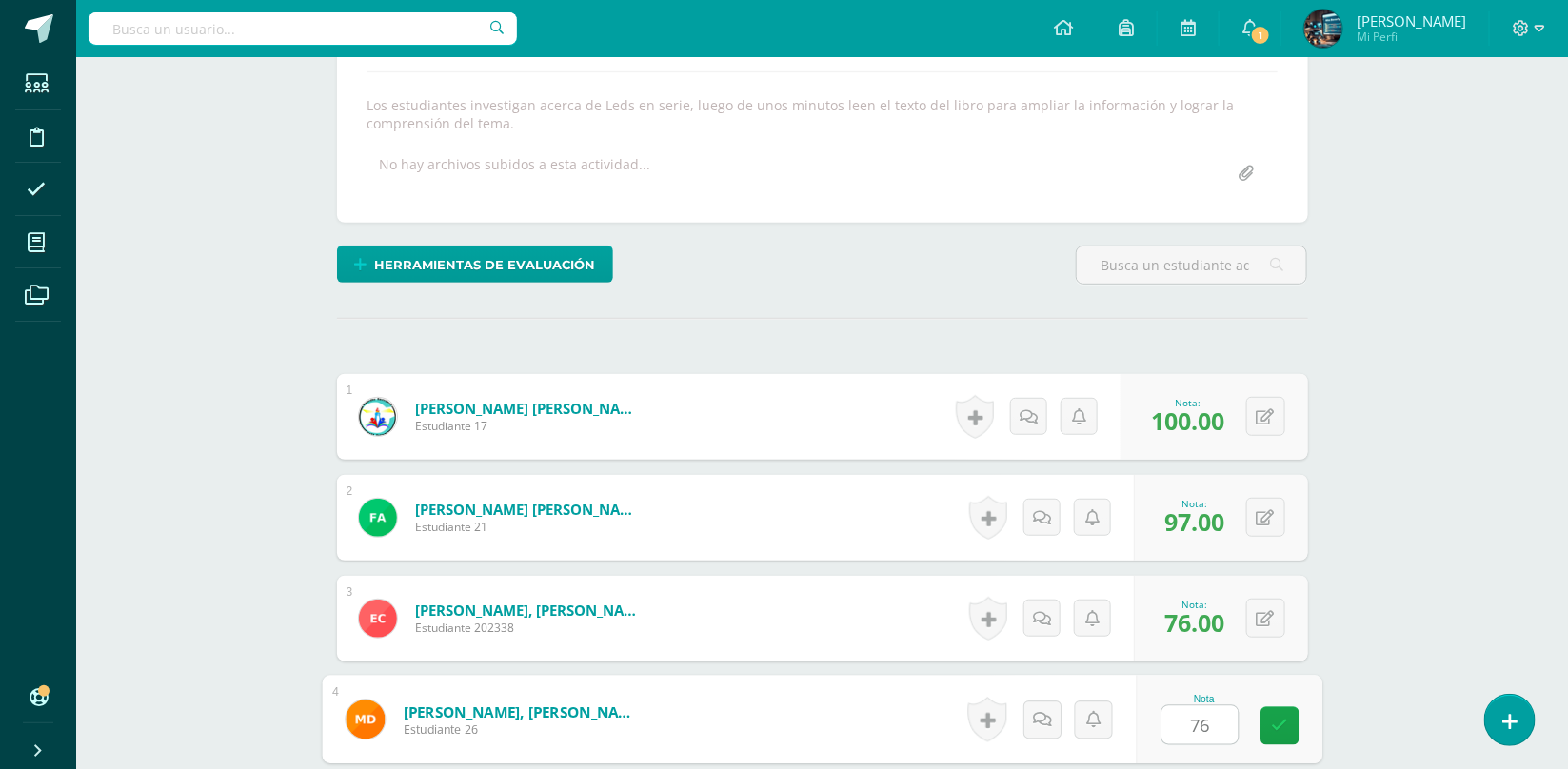
type input "76"
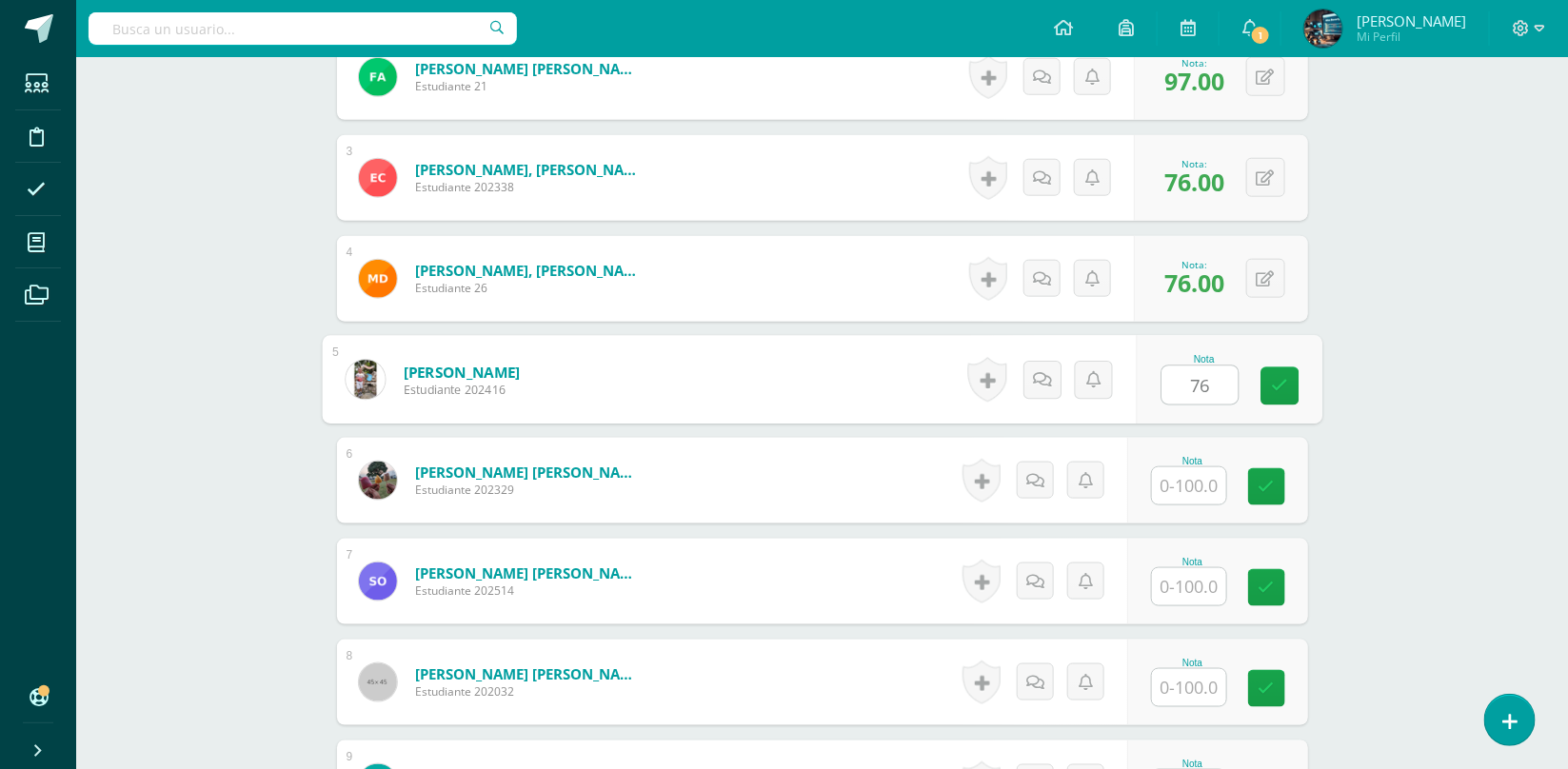
type input "76"
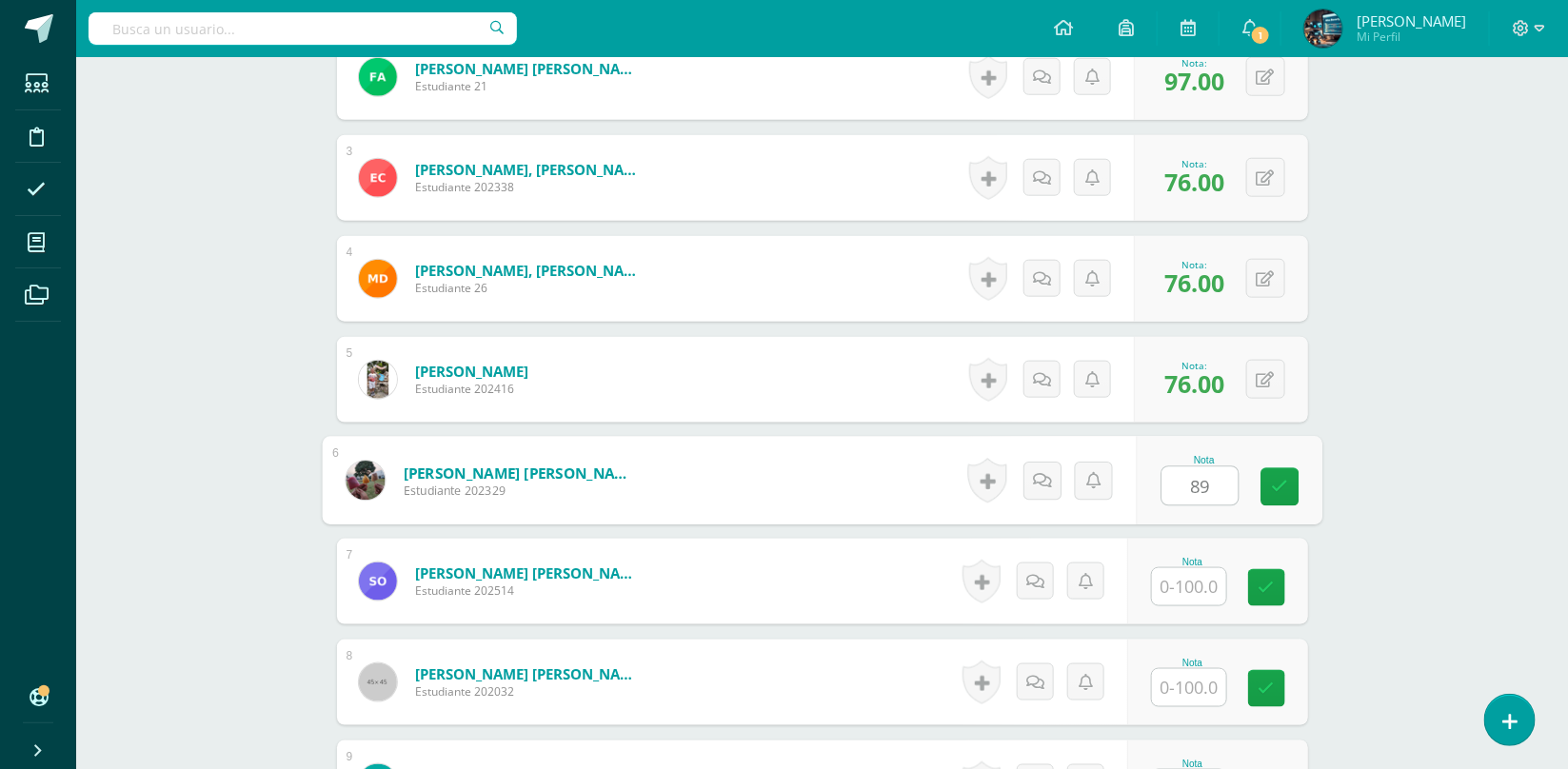
type input "89"
type input "{"
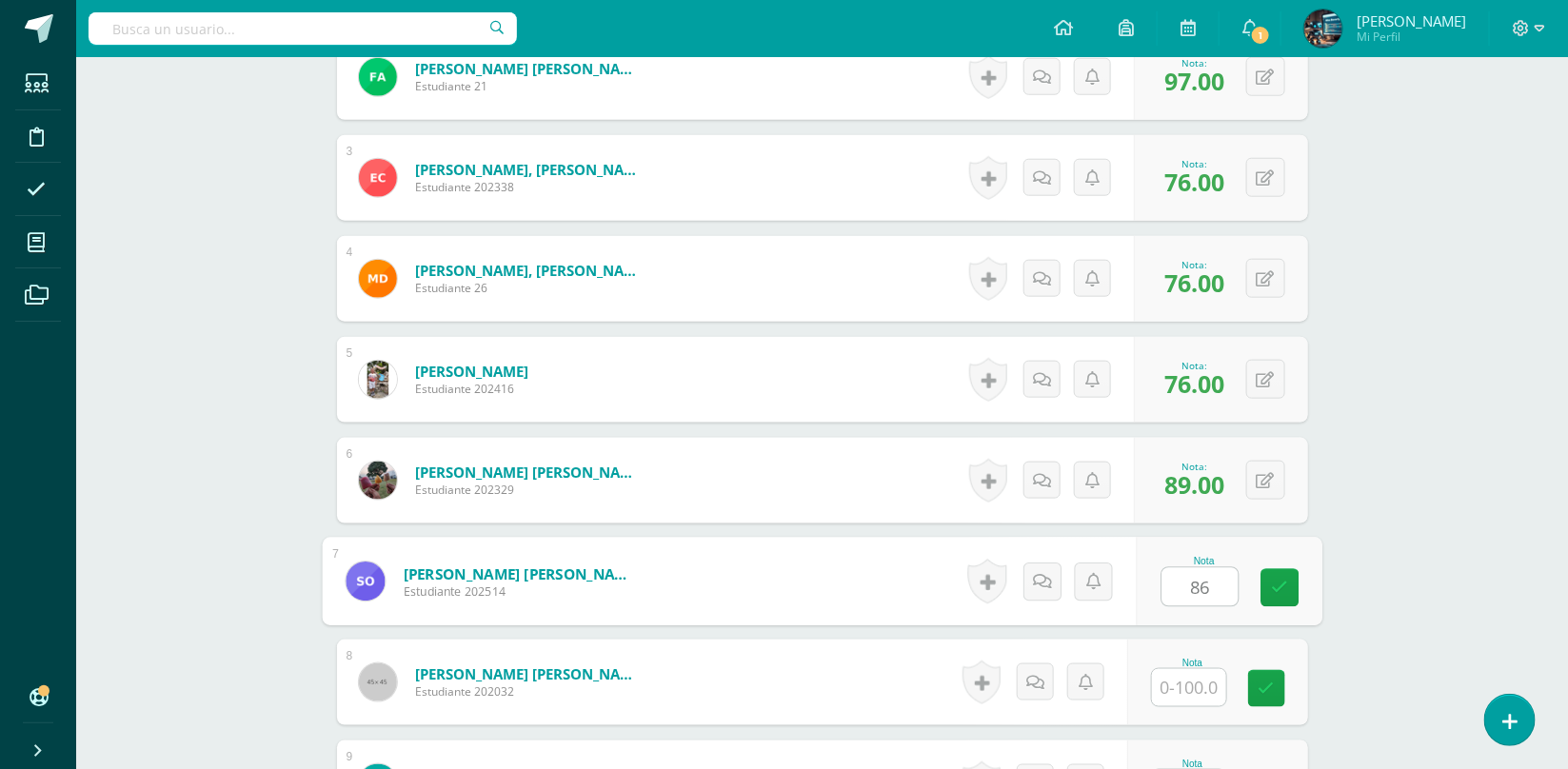
type input "86"
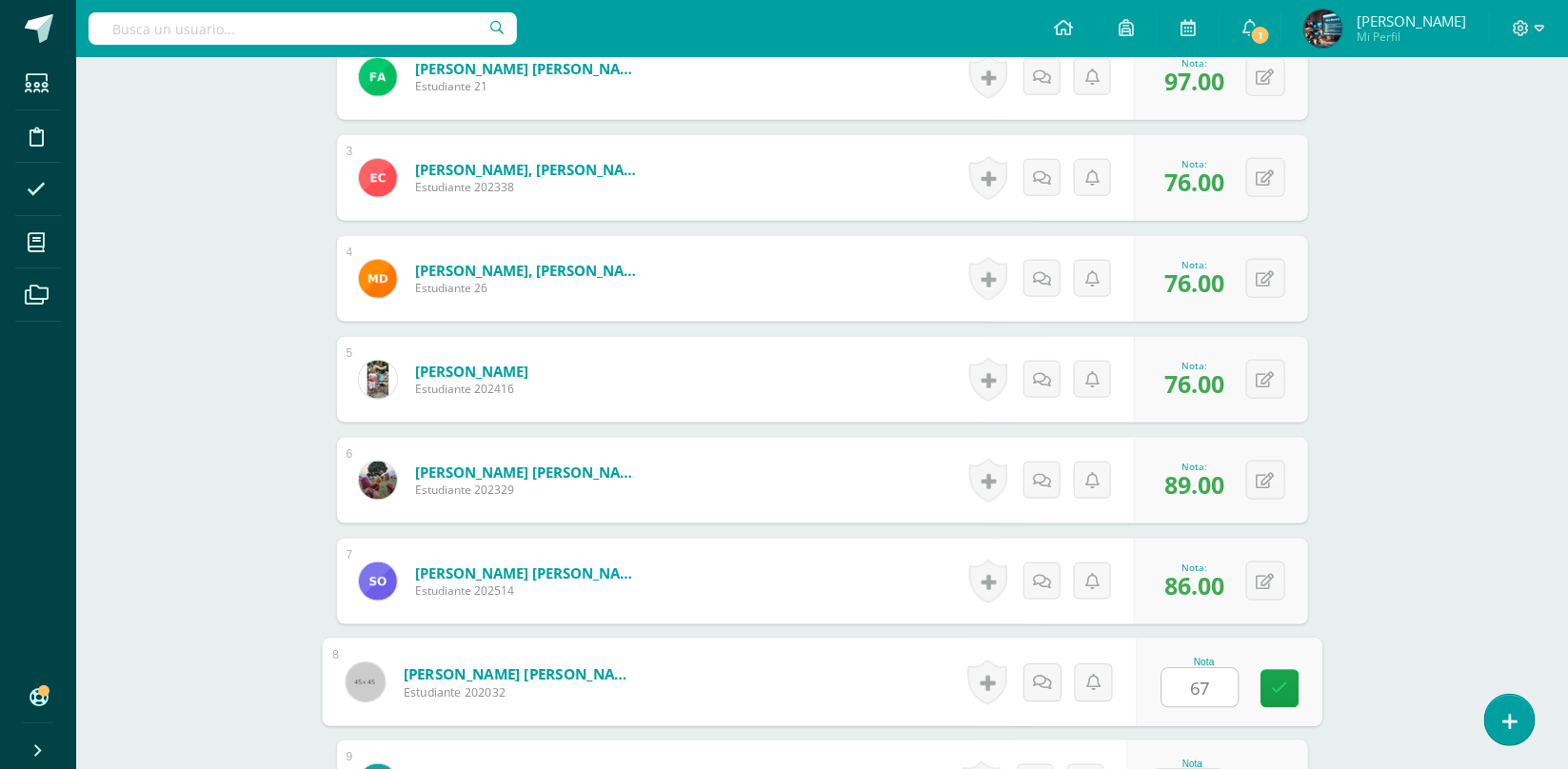
type input "6"
type input "86"
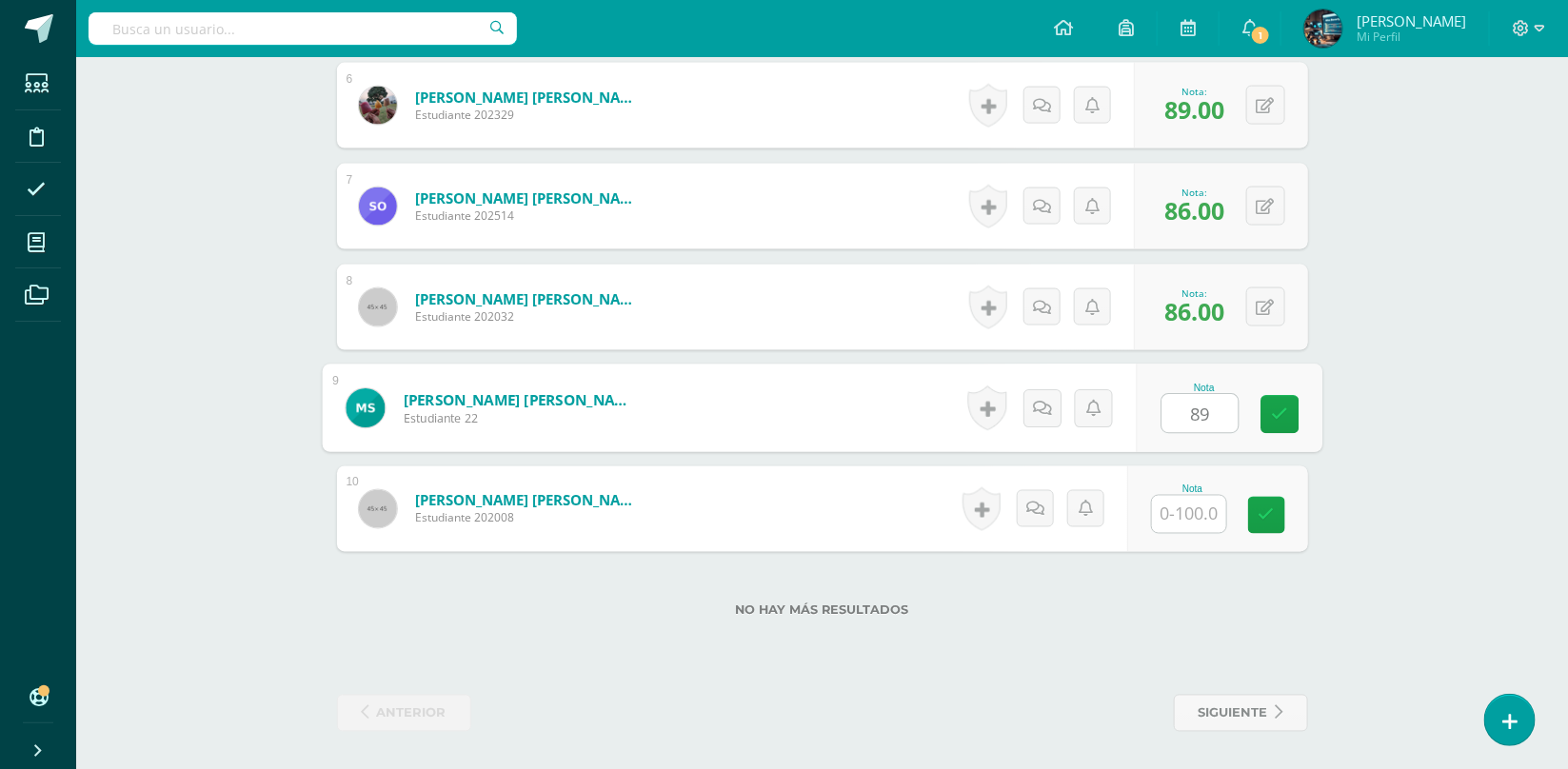
type input "8"
type input "100"
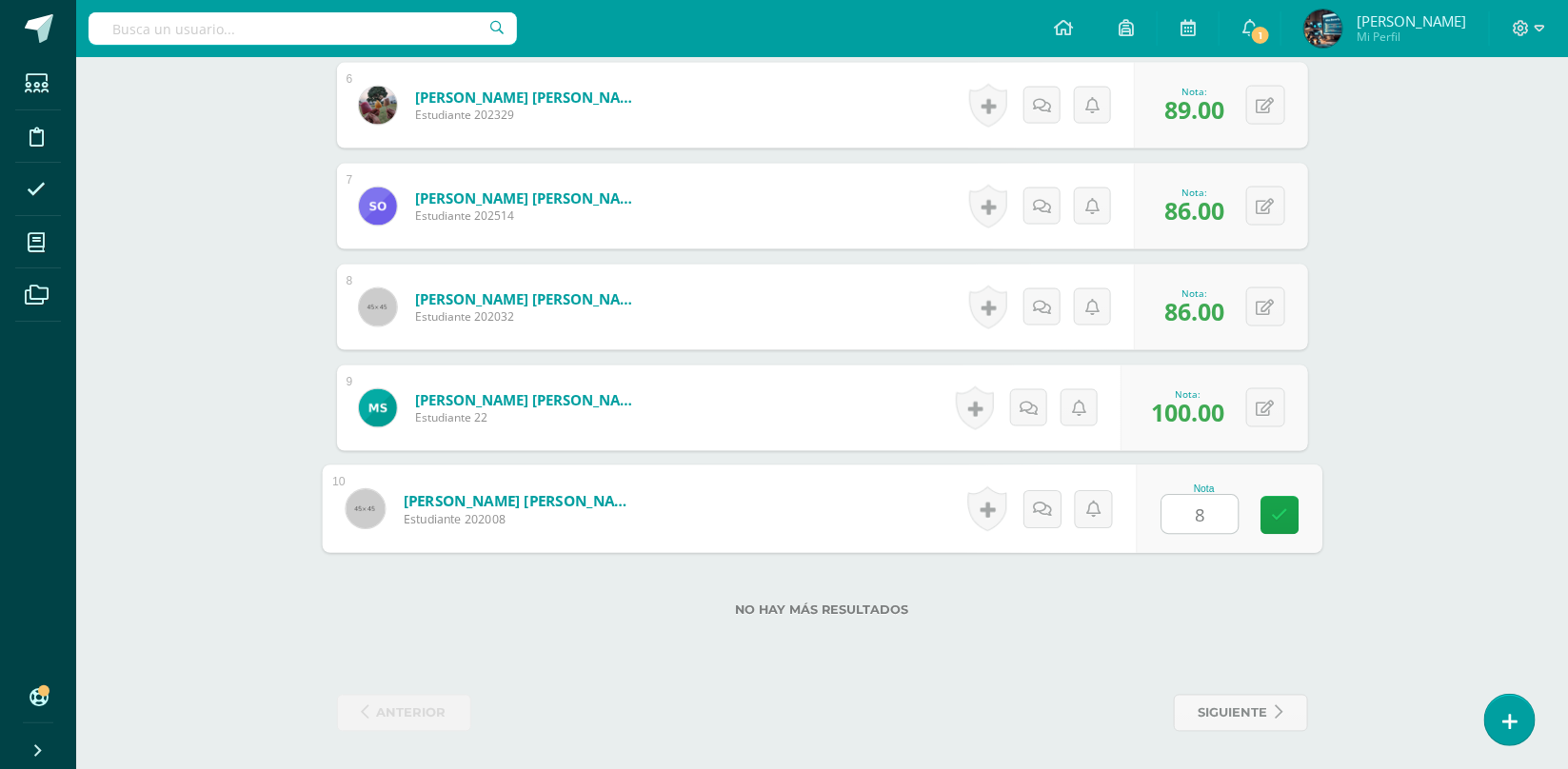
type input "89"
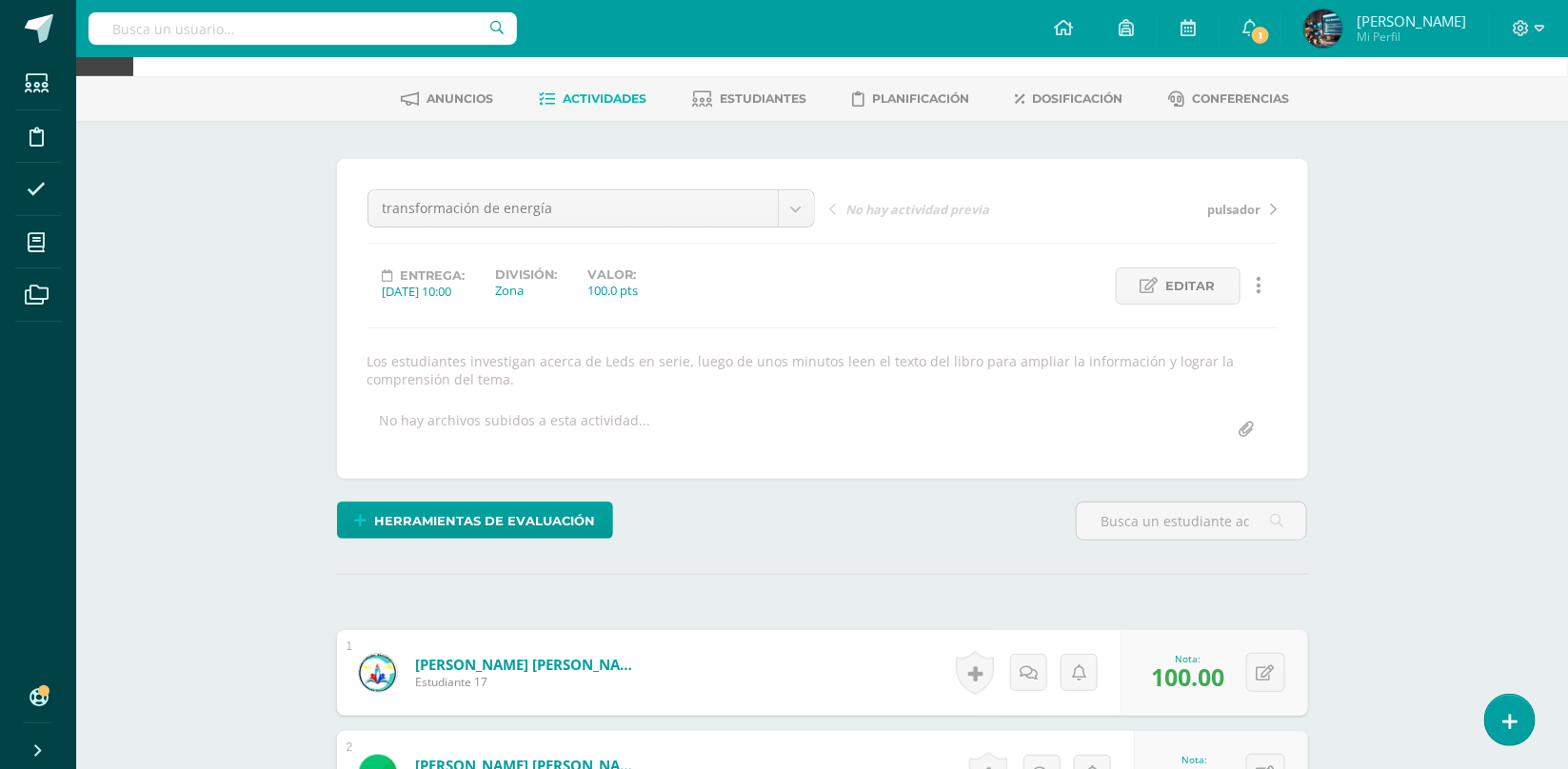
scroll to position [0, 0]
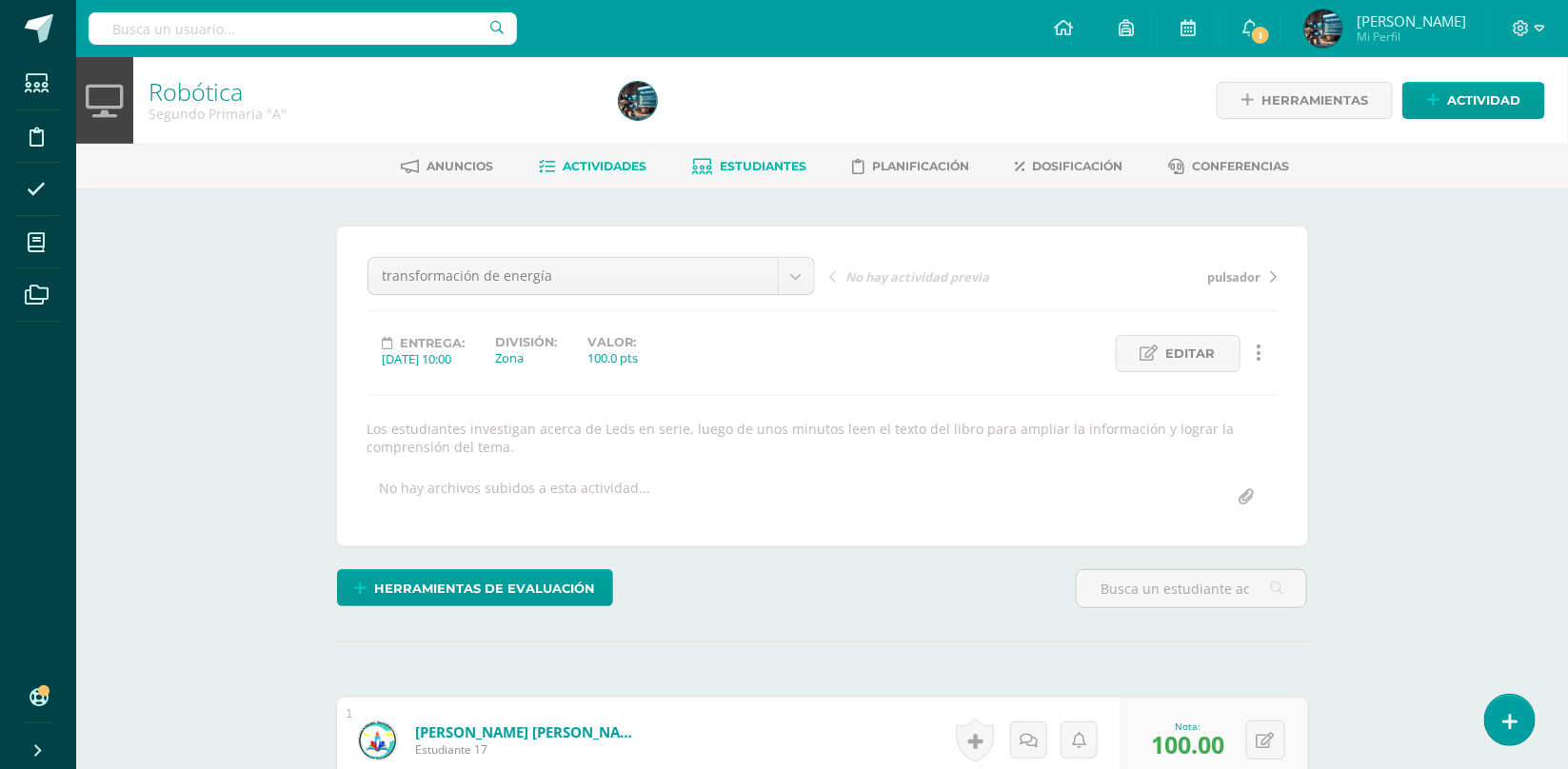
click at [728, 179] on link "Estudiantes" at bounding box center [748, 166] width 114 height 30
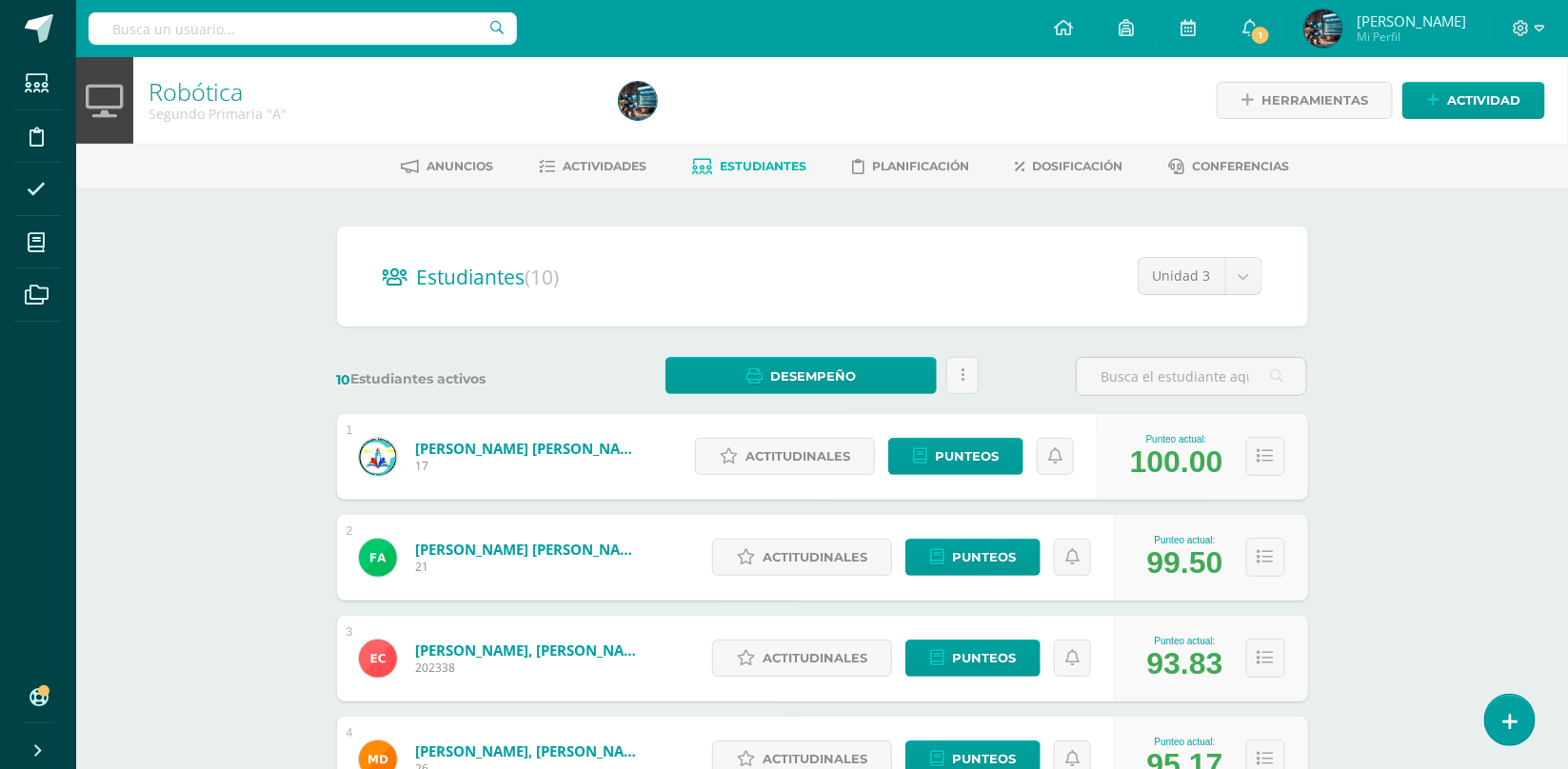
type input "4"
click at [955, 469] on span "Punteos" at bounding box center [966, 456] width 64 height 35
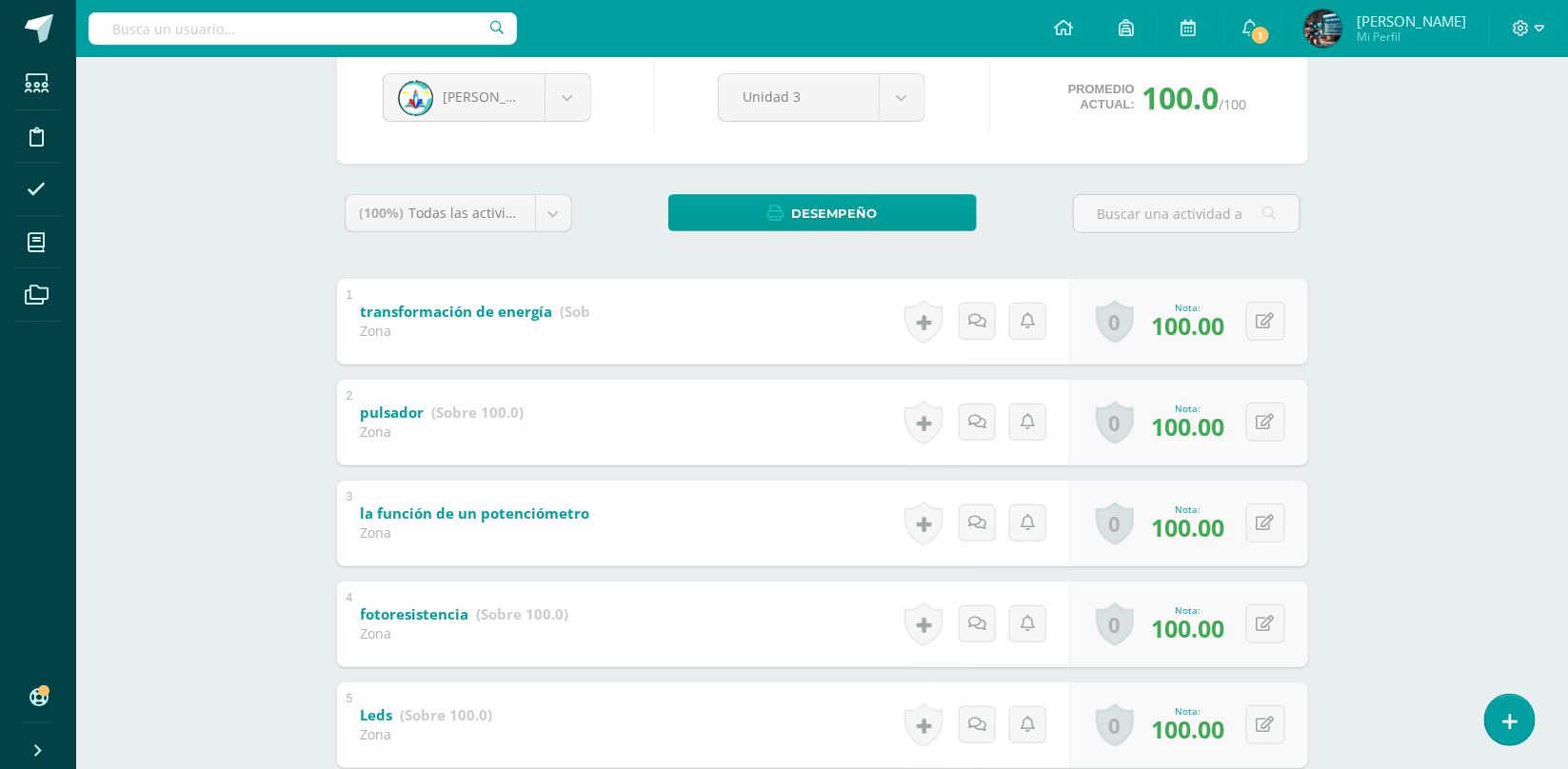
scroll to position [197, 0]
click at [1263, 515] on icon at bounding box center [1265, 522] width 19 height 17
type input "87"
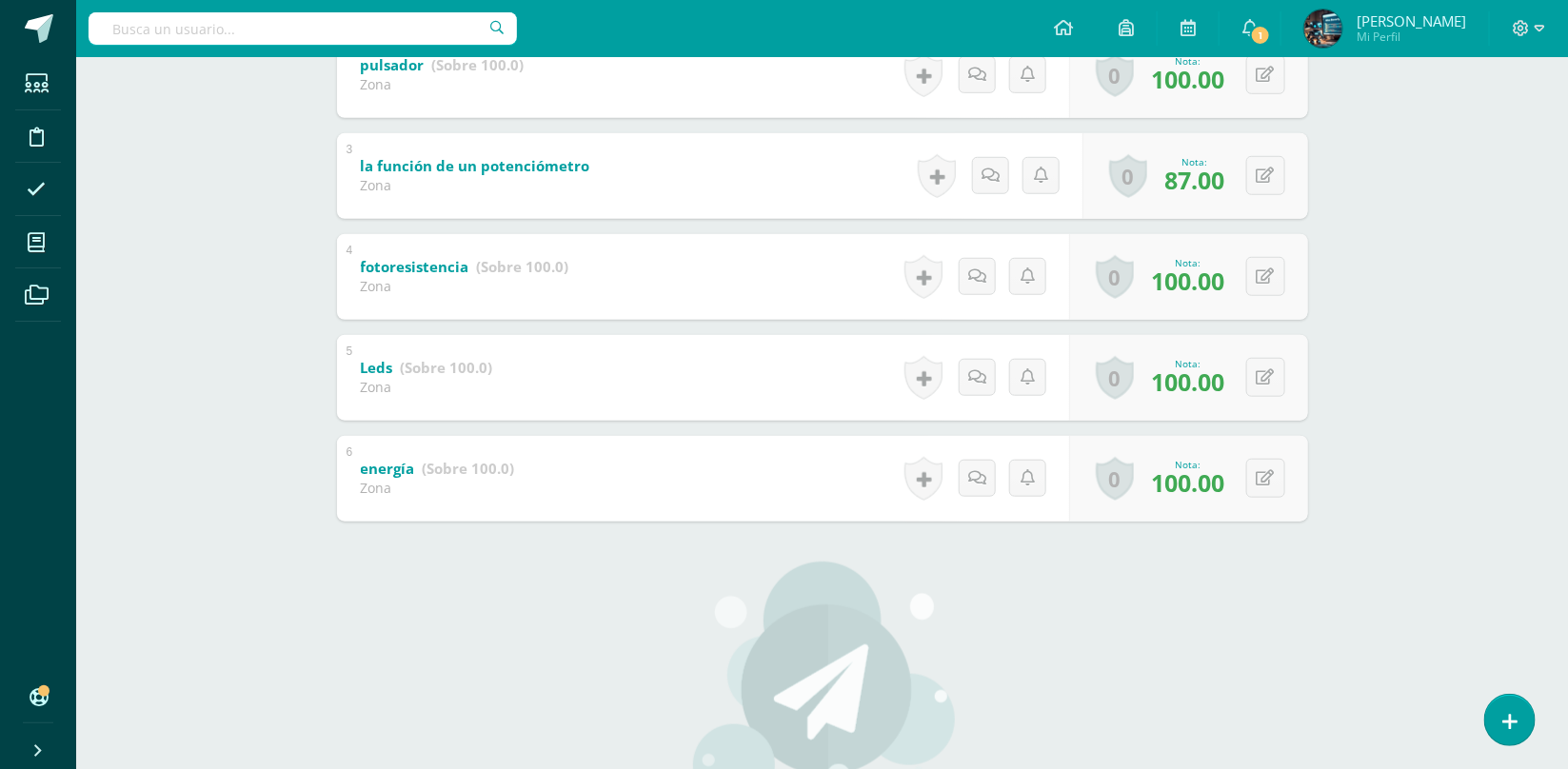
scroll to position [544, 0]
click at [1261, 480] on icon at bounding box center [1265, 477] width 19 height 17
type input "84"
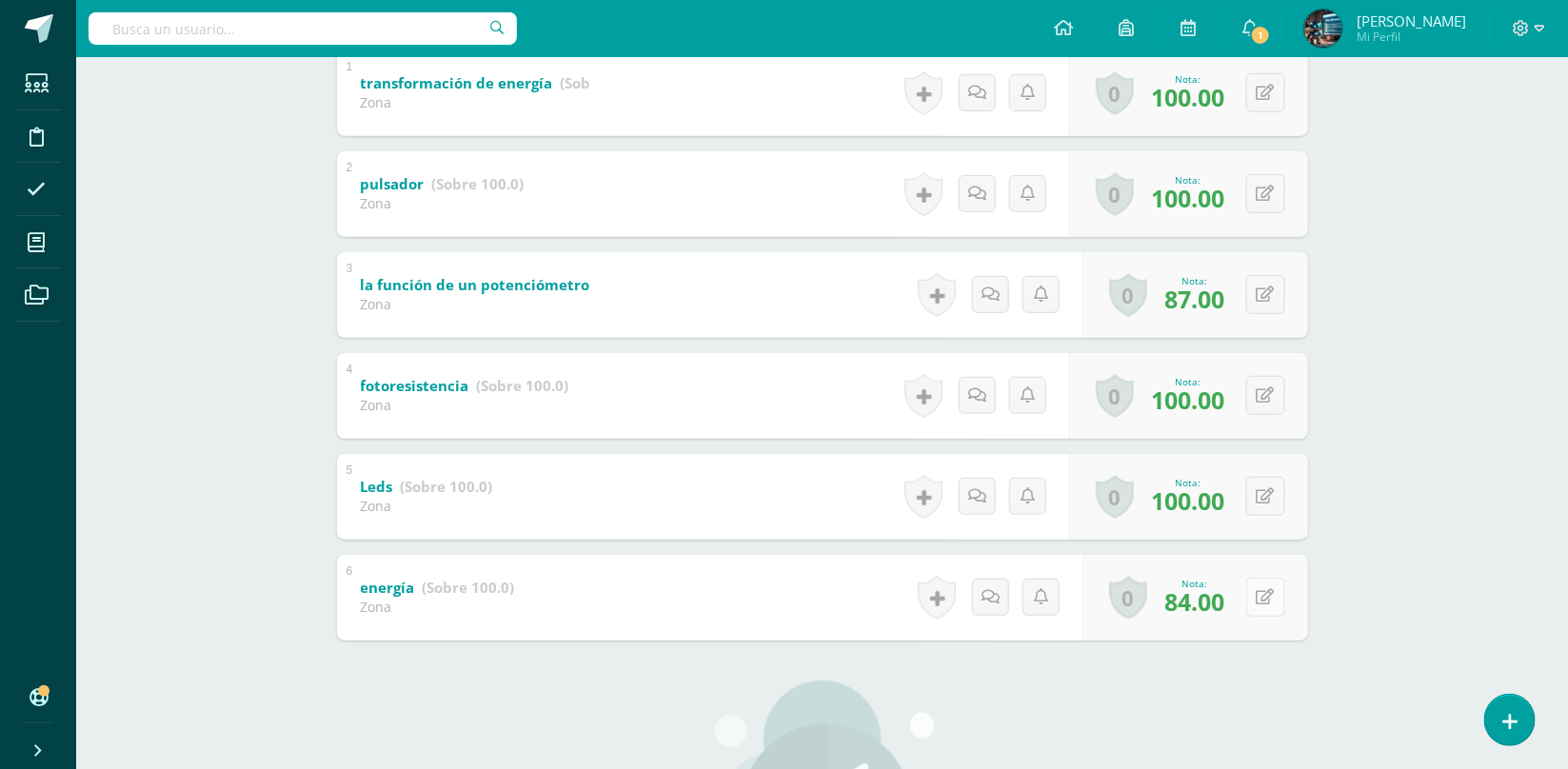
scroll to position [0, 0]
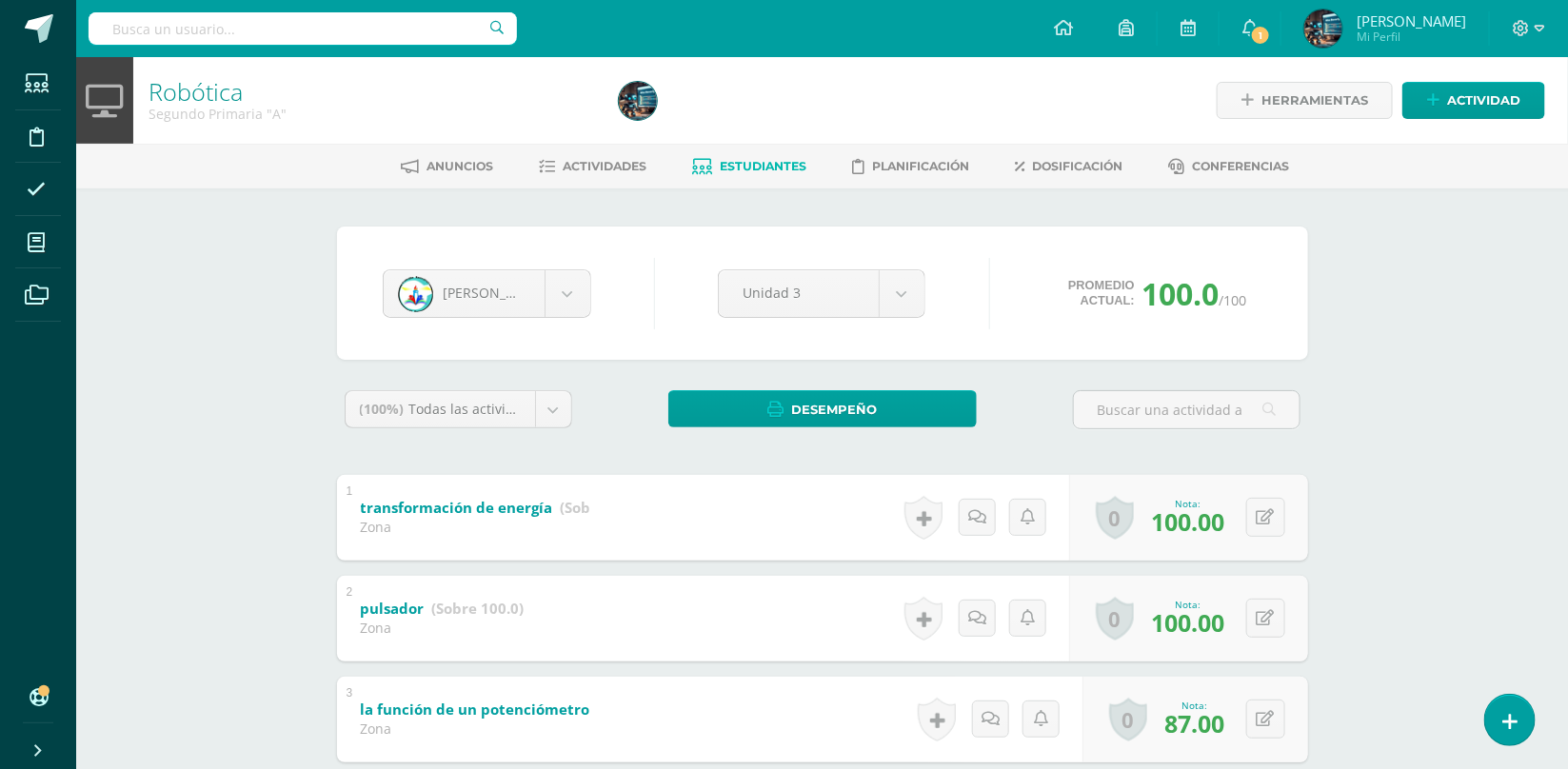
click at [753, 166] on span "Estudiantes" at bounding box center [763, 166] width 87 height 15
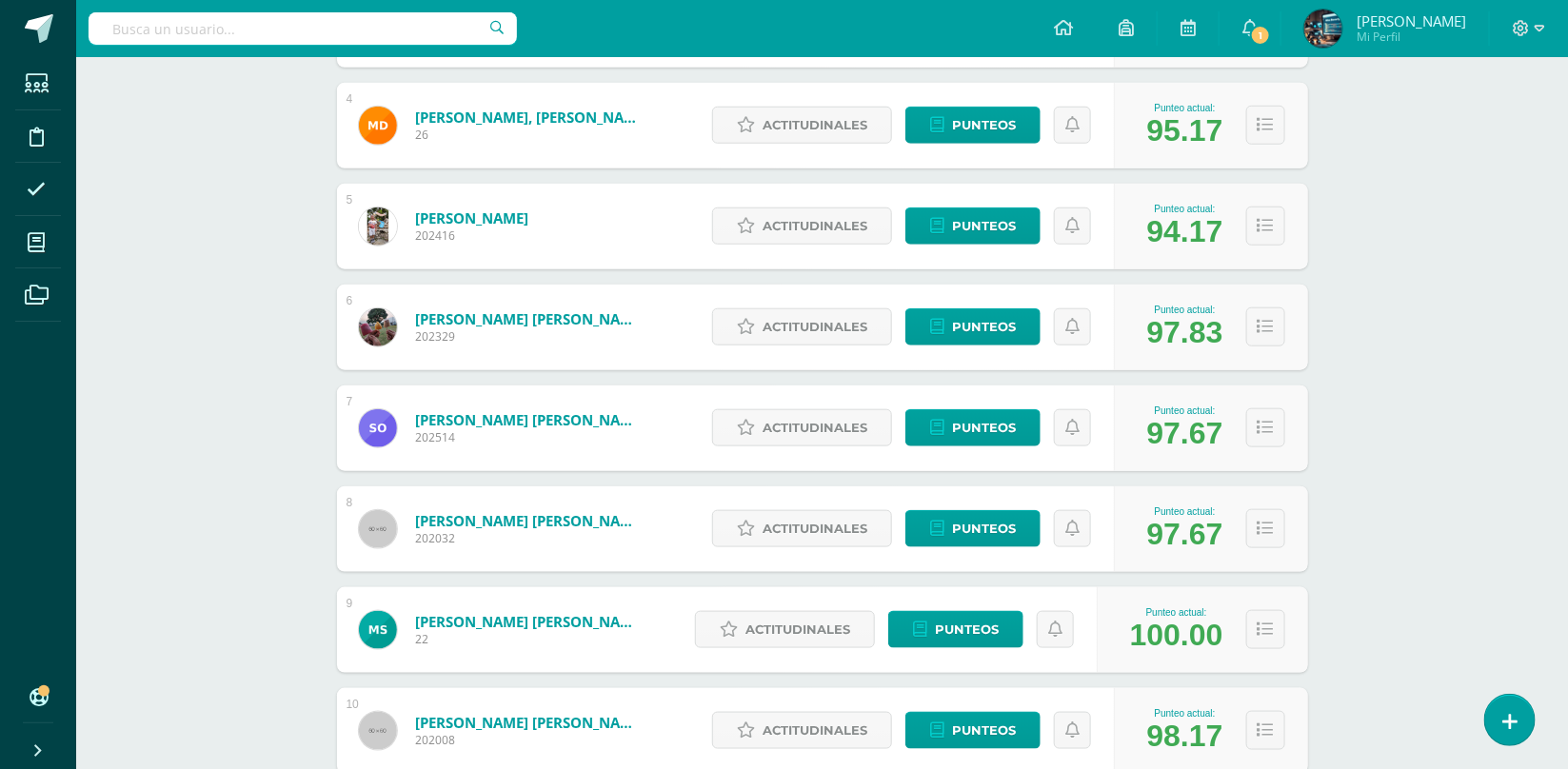
scroll to position [764, 0]
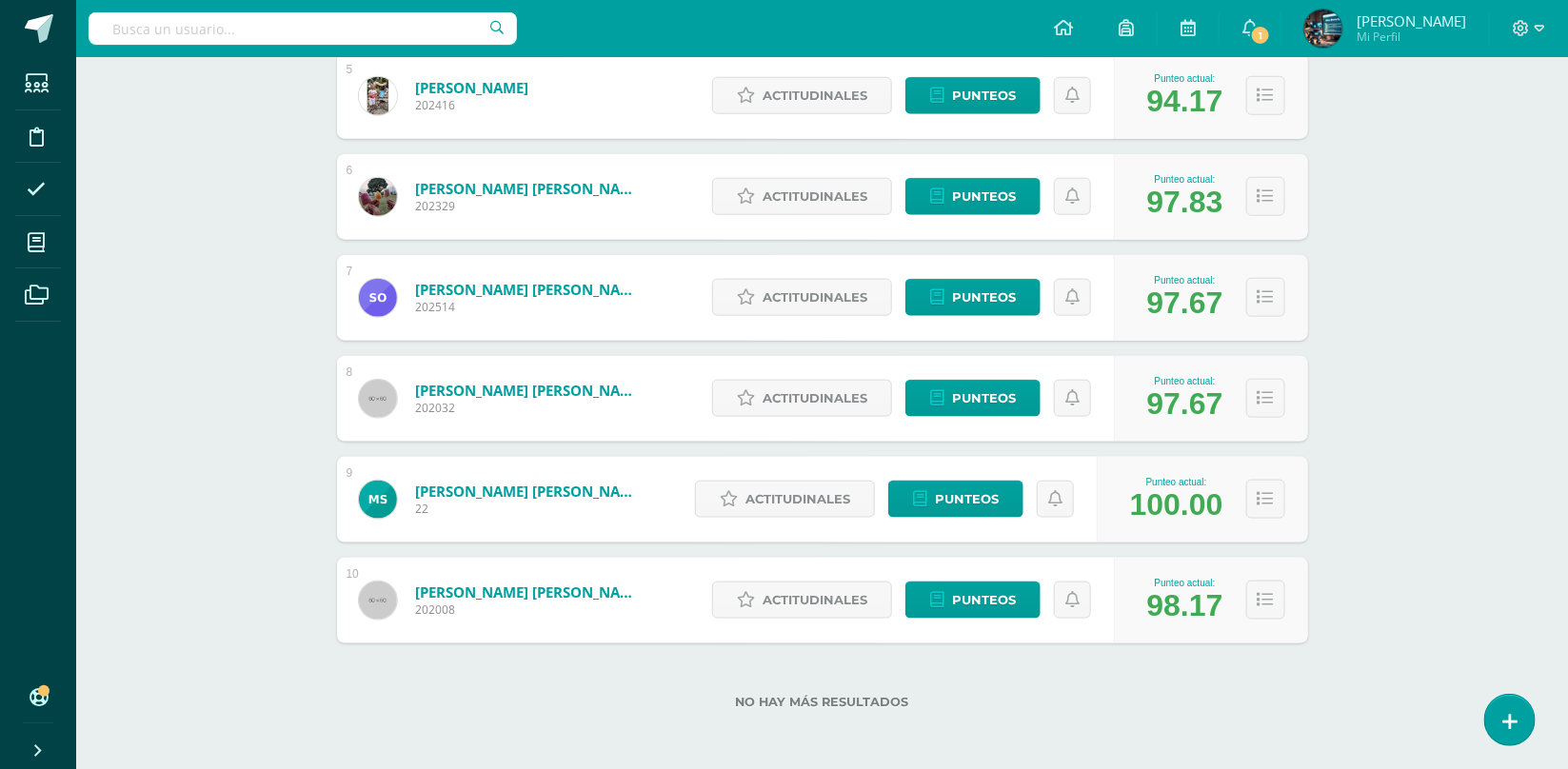
click at [1504, 528] on div "Robótica Segundo Primaria "A" Herramientas Detalle de asistencias Actividad Anu…" at bounding box center [822, 31] width 1492 height 1477
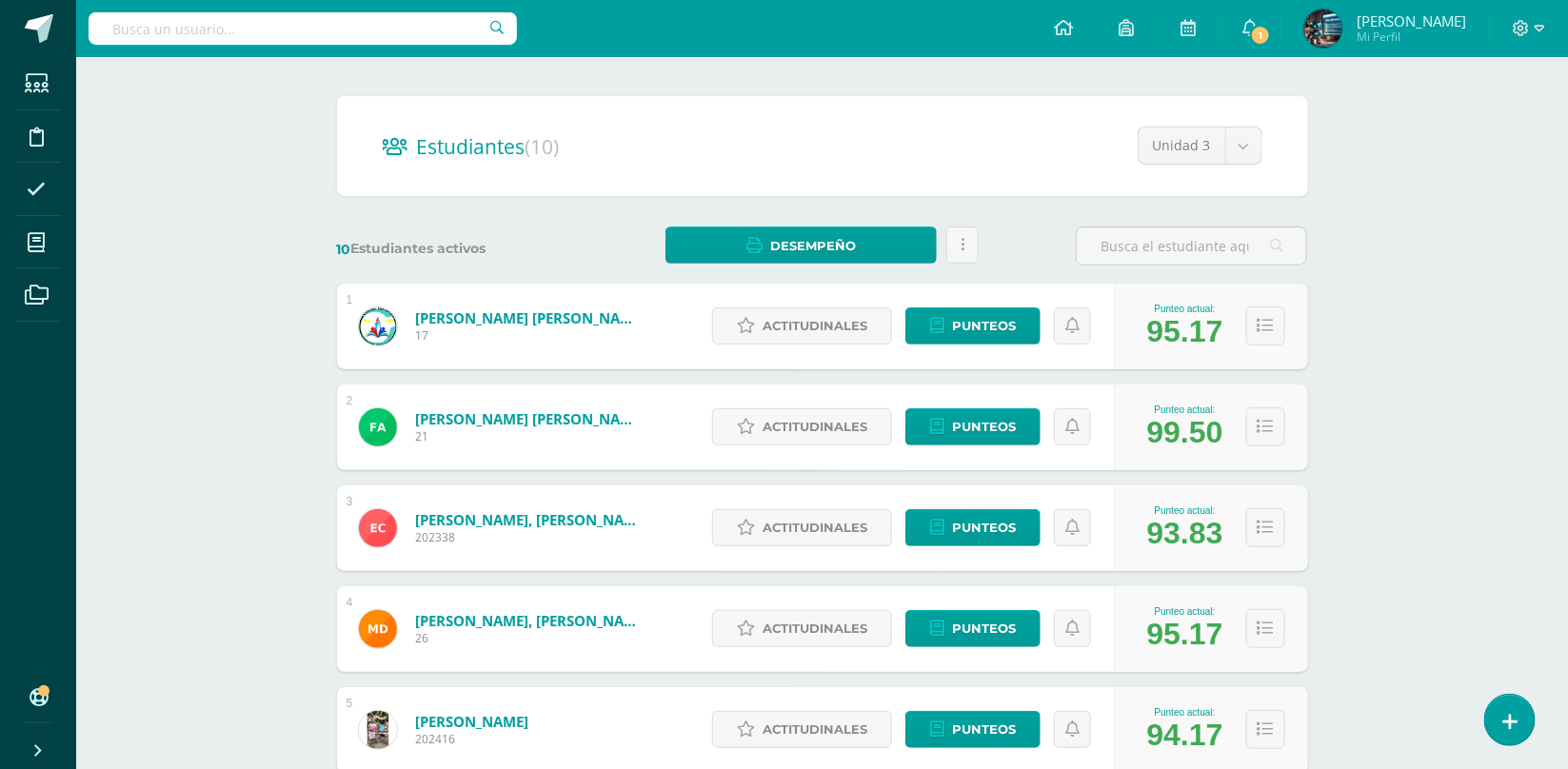
scroll to position [0, 0]
